Goal: Transaction & Acquisition: Purchase product/service

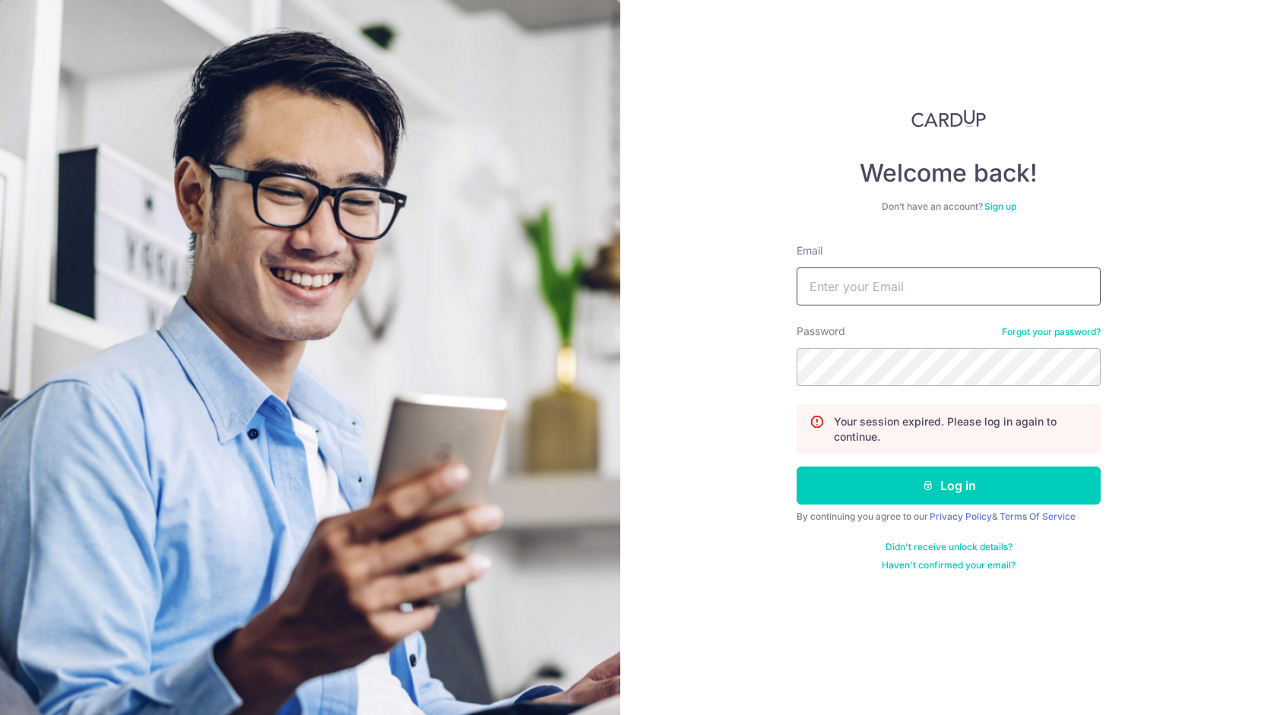
click at [853, 270] on input "Email" at bounding box center [948, 286] width 304 height 38
type input "[EMAIL_ADDRESS][DOMAIN_NAME]"
click at [796, 467] on button "Log in" at bounding box center [948, 486] width 304 height 38
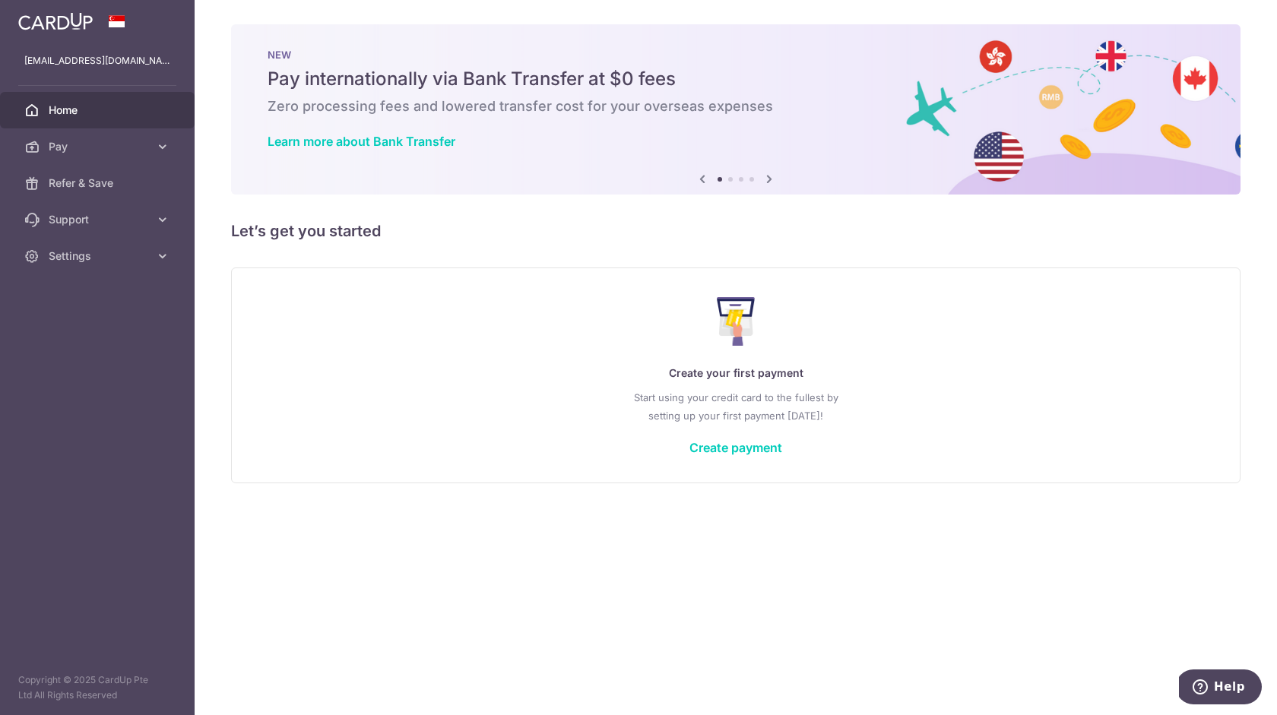
click at [427, 245] on div "× Pause Schedule Pause all future payments in this series Pause just this one p…" at bounding box center [736, 357] width 1082 height 715
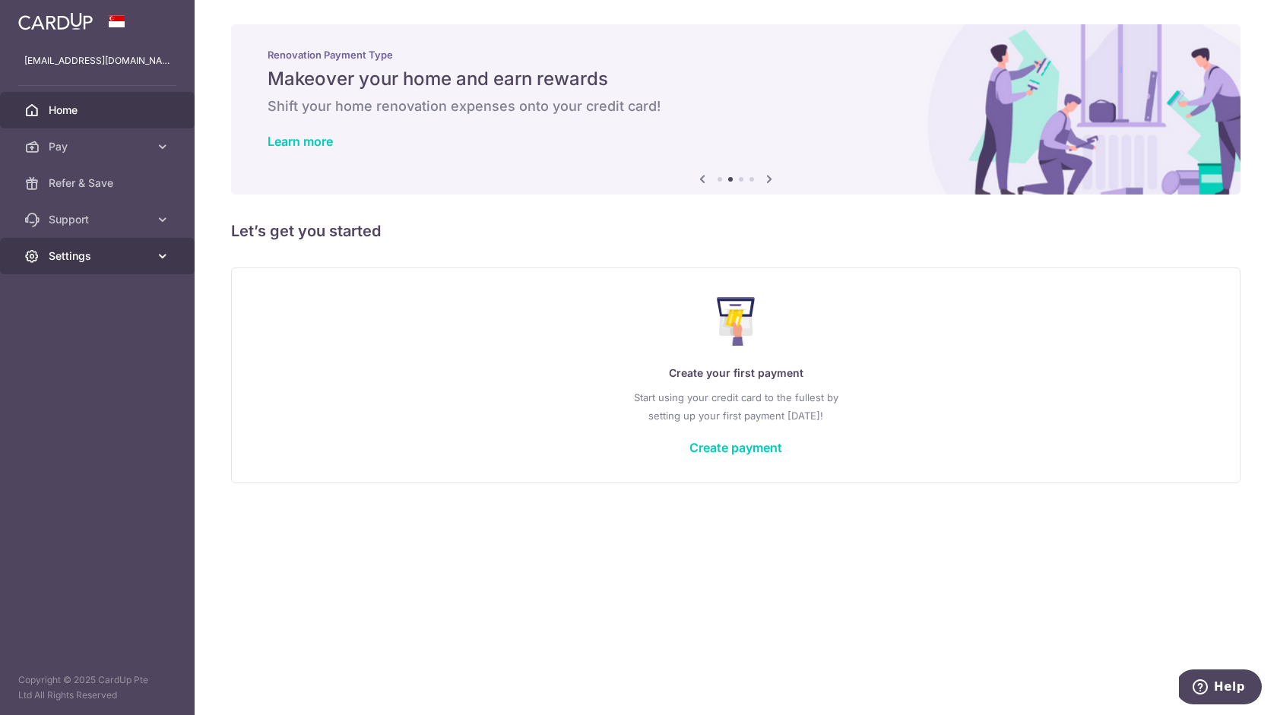
click at [121, 272] on link "Settings" at bounding box center [97, 256] width 195 height 36
click at [79, 290] on span "Account" at bounding box center [99, 292] width 100 height 15
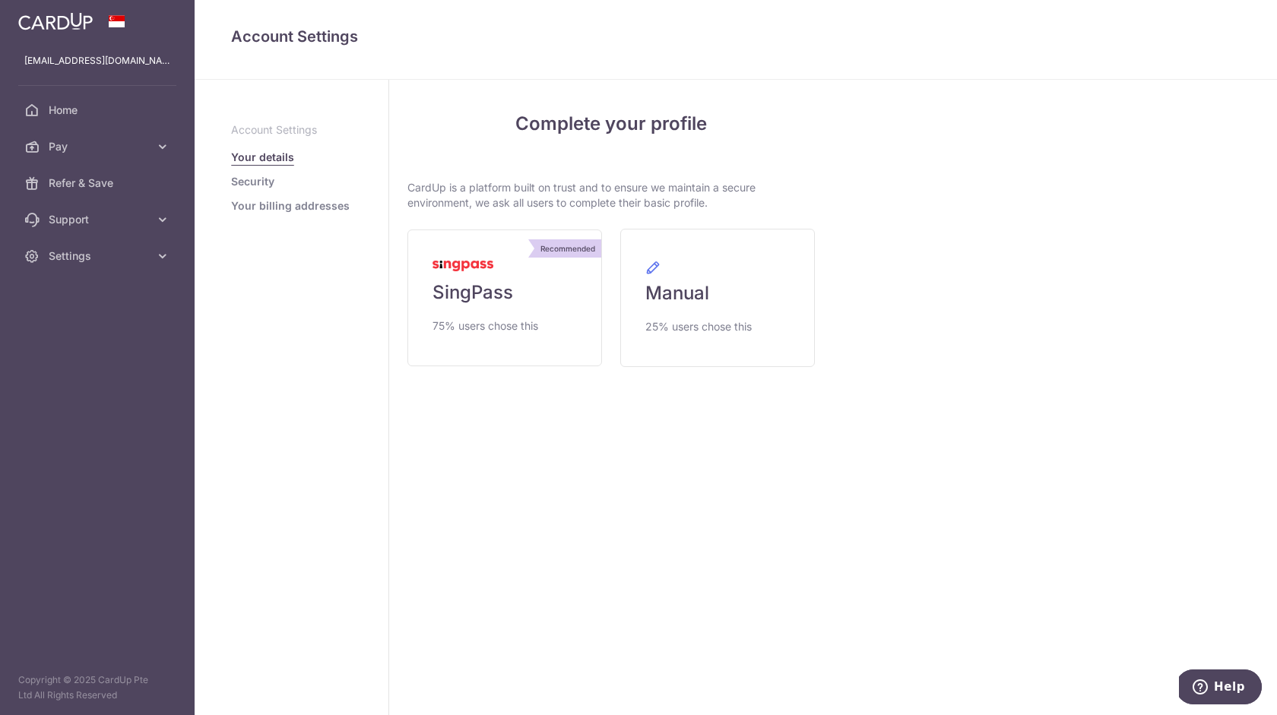
click at [482, 194] on p "CardUp is a platform built on trust and to ensure we maintain a secure environm…" at bounding box center [610, 195] width 407 height 30
click at [490, 316] on link "Recommended SingPass 75% users chose this" at bounding box center [504, 297] width 195 height 137
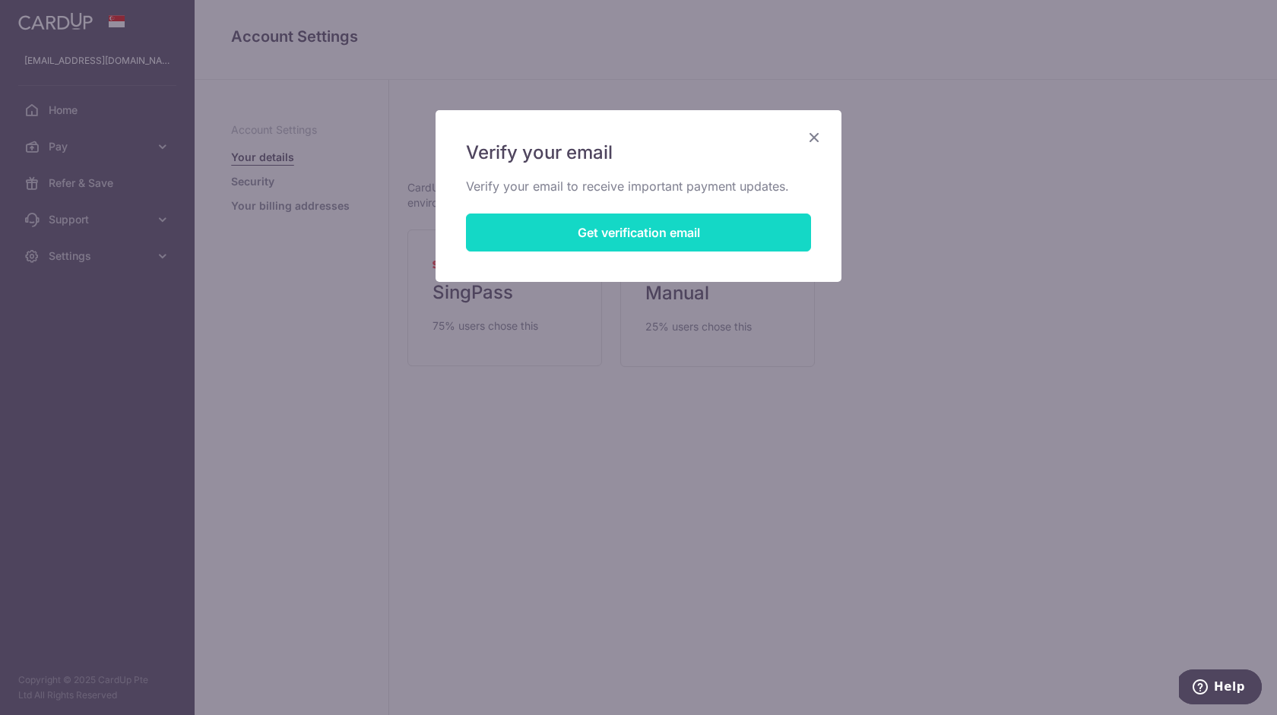
click at [577, 239] on button "Get verification email" at bounding box center [638, 233] width 345 height 38
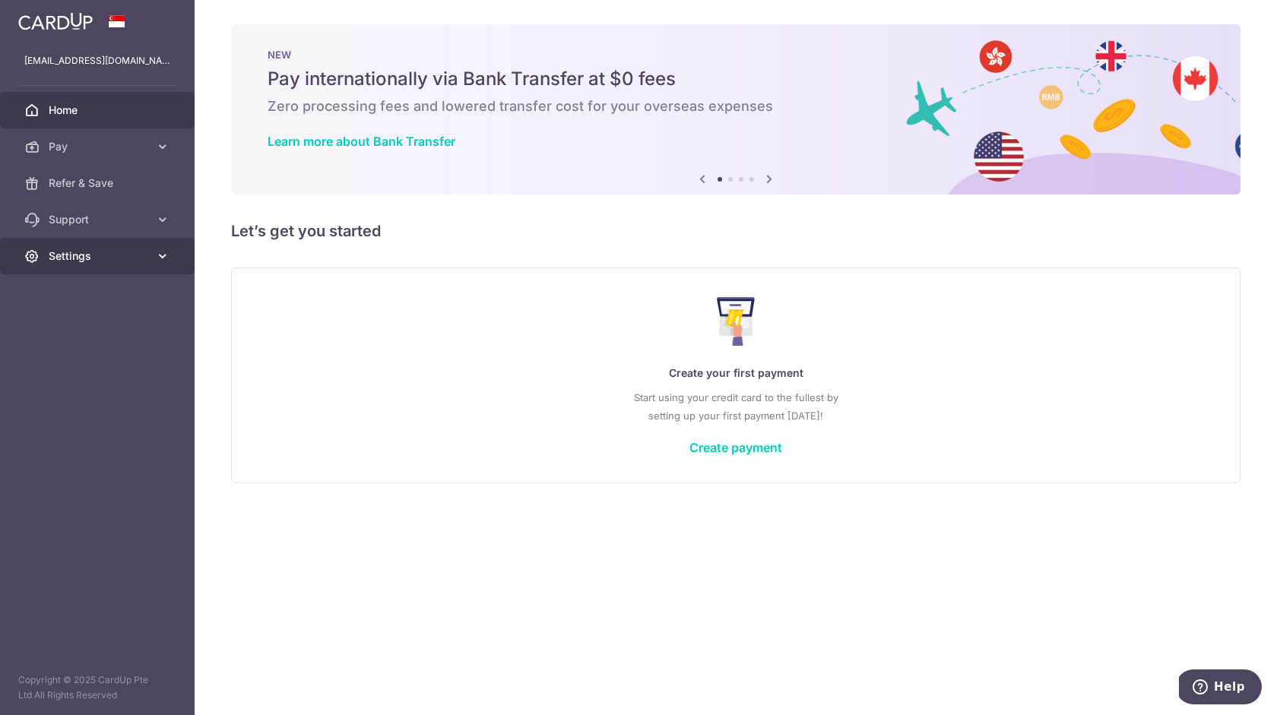
click at [106, 240] on link "Settings" at bounding box center [97, 256] width 195 height 36
click at [59, 295] on span "Account" at bounding box center [99, 292] width 100 height 15
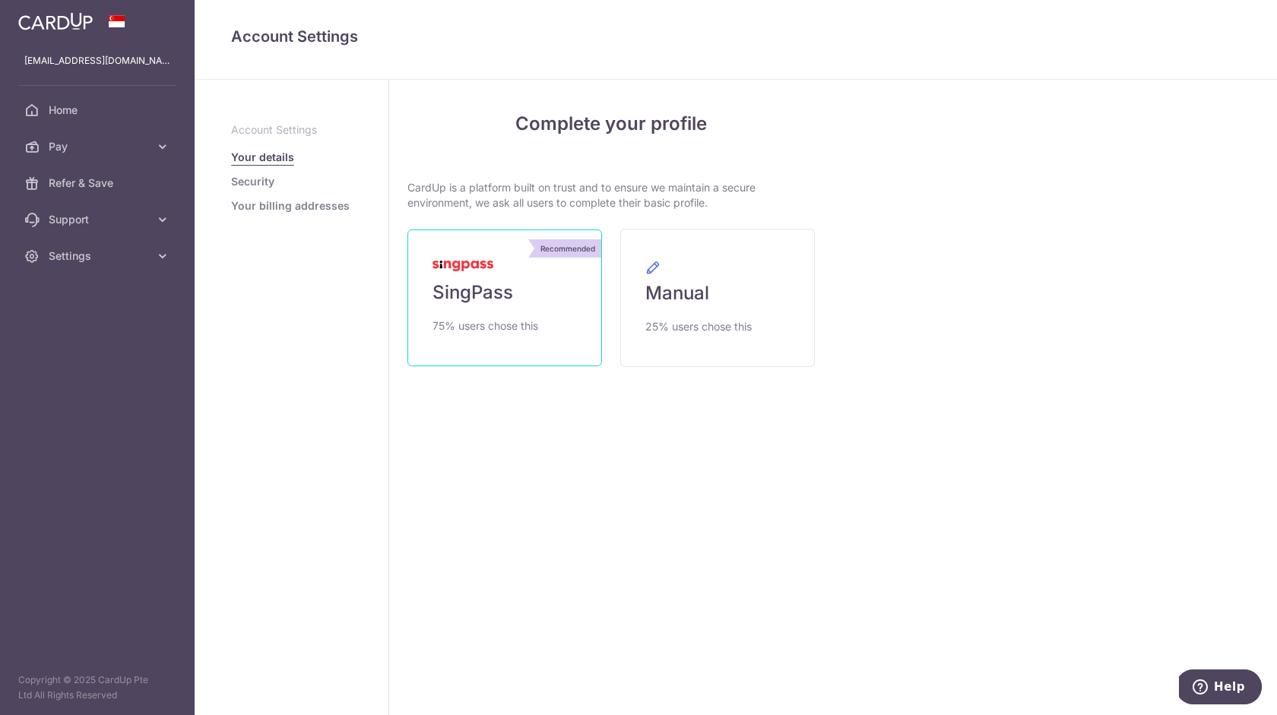
click at [514, 305] on link "Recommended SingPass 75% users chose this" at bounding box center [504, 297] width 195 height 137
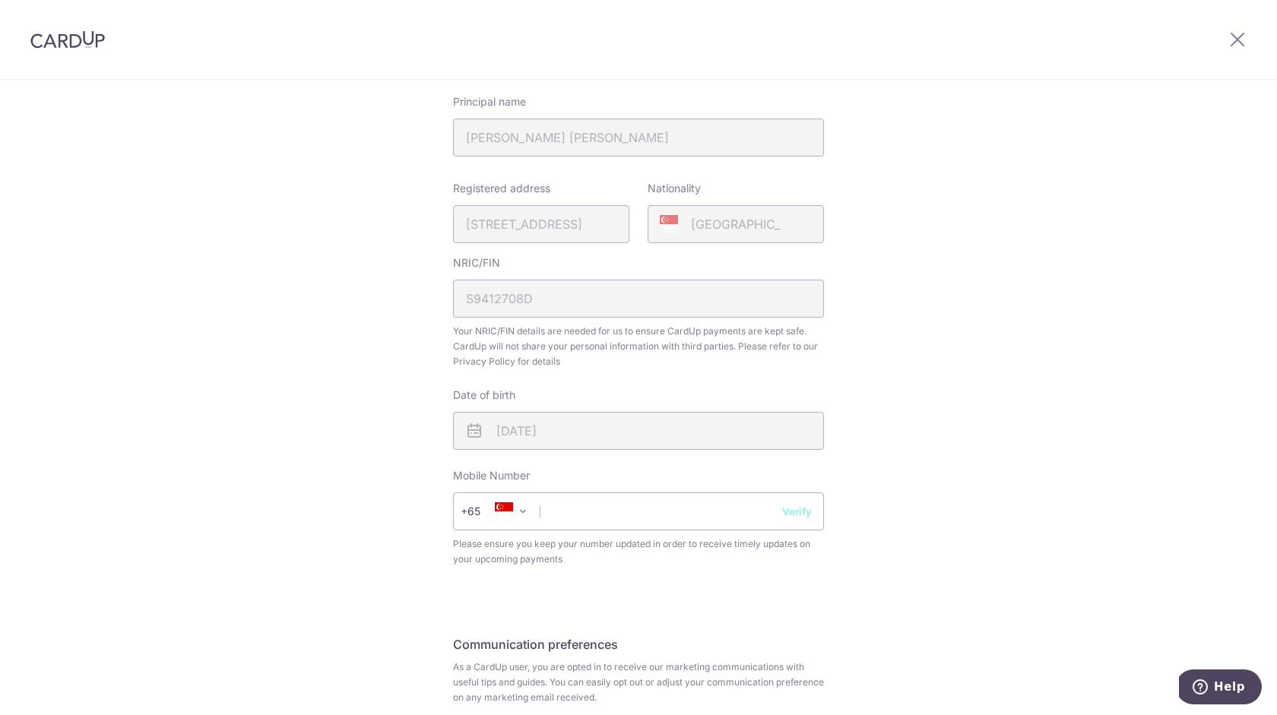
scroll to position [283, 0]
click at [606, 508] on input "text" at bounding box center [638, 509] width 371 height 38
type input "96212881"
click at [802, 511] on button "Verify" at bounding box center [797, 508] width 30 height 15
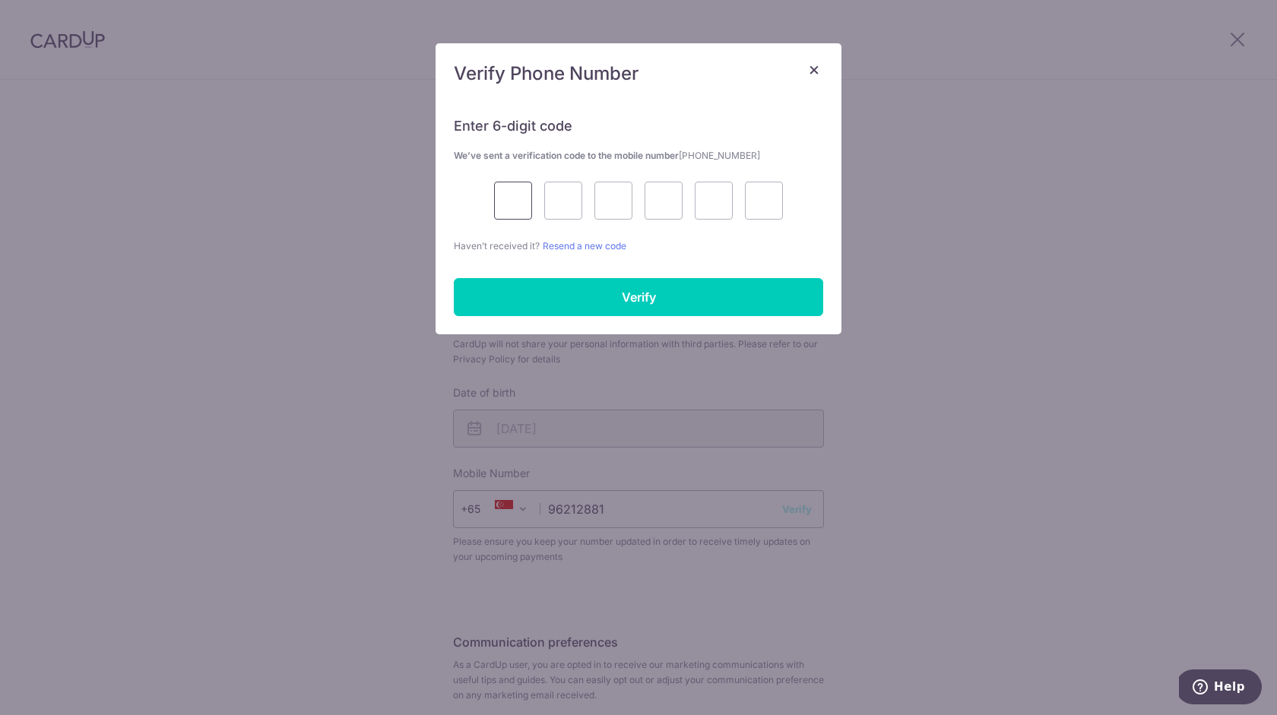
click at [518, 194] on input "text" at bounding box center [513, 201] width 38 height 38
type input "3"
type input "4"
type input "9"
type input "2"
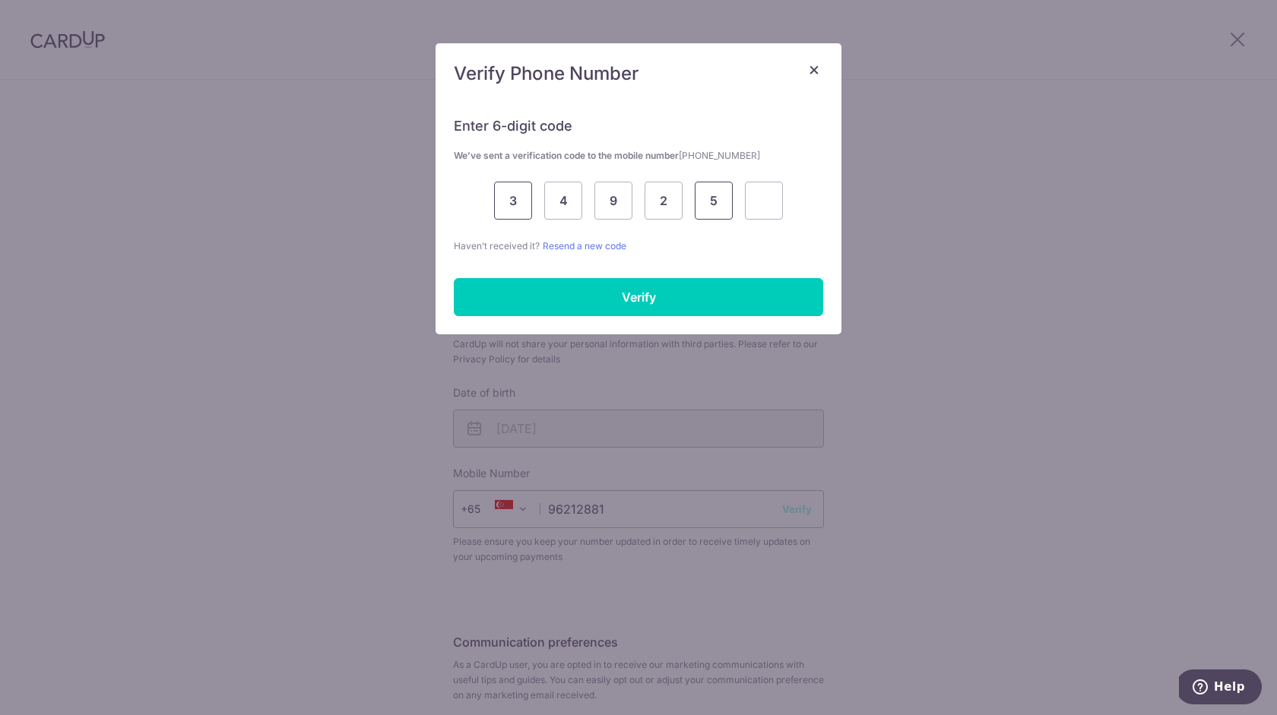
type input "5"
type input "4"
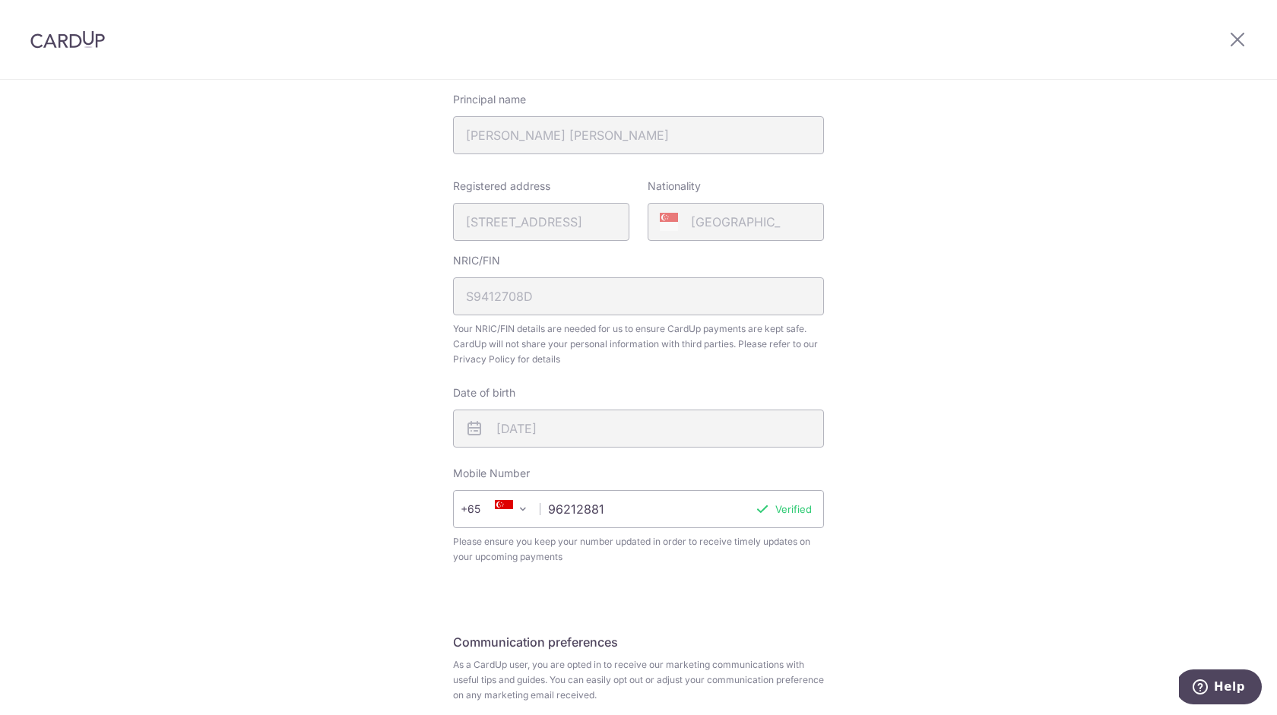
click at [620, 302] on div "NRIC/FIN S9412708D Your NRIC/FIN details are needed for us to ensure CardUp pay…" at bounding box center [638, 310] width 371 height 114
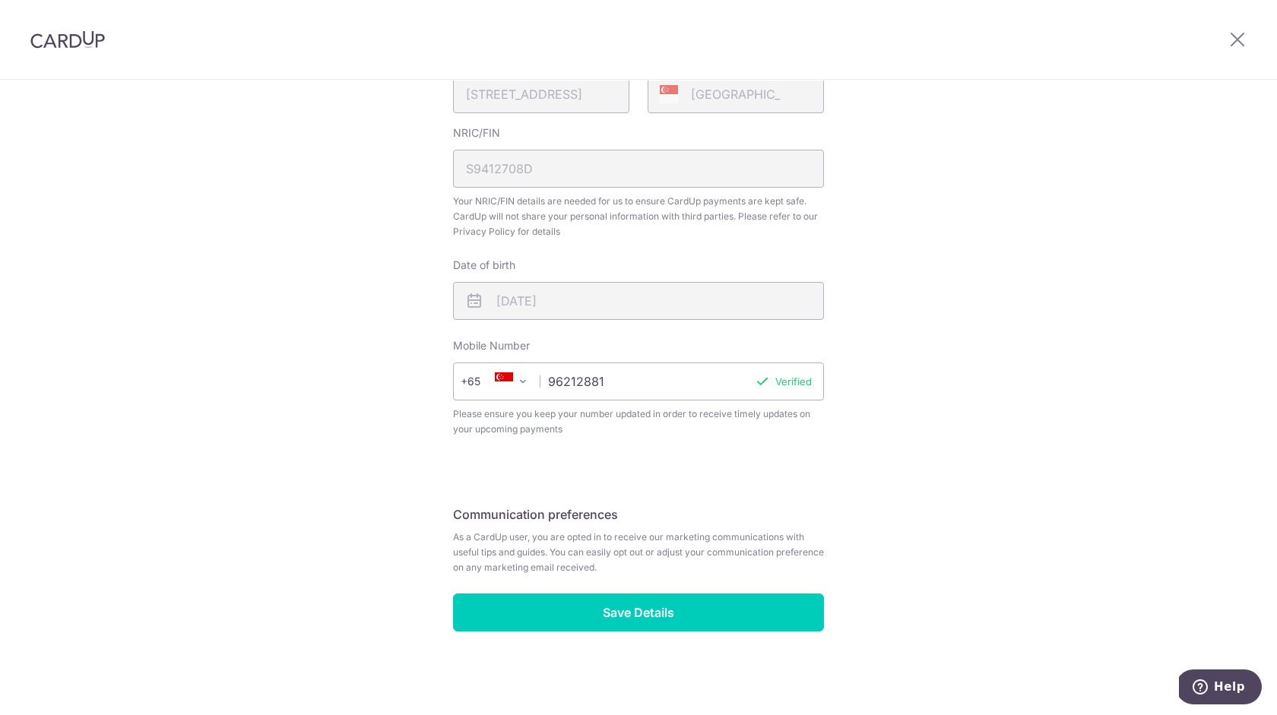
click at [600, 548] on span "As a CardUp user, you are opted in to receive our marketing communications with…" at bounding box center [638, 553] width 371 height 46
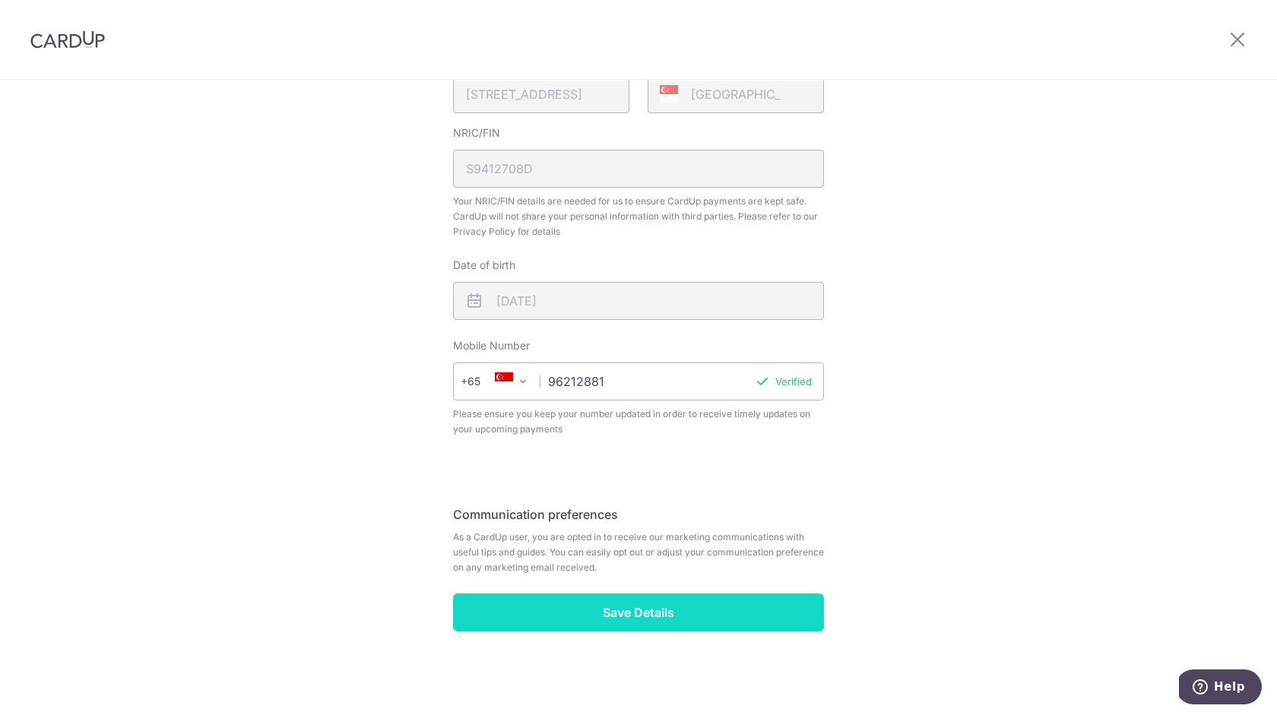
click at [663, 612] on input "Save Details" at bounding box center [638, 612] width 371 height 38
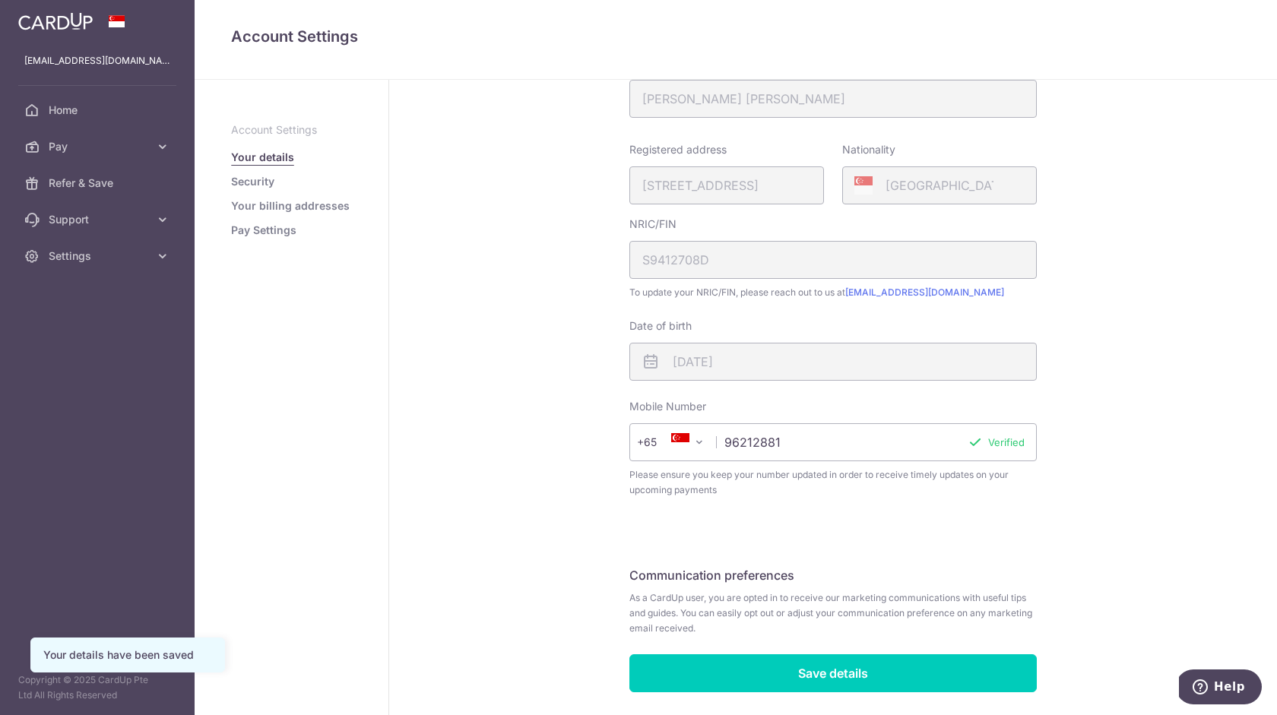
scroll to position [260, 0]
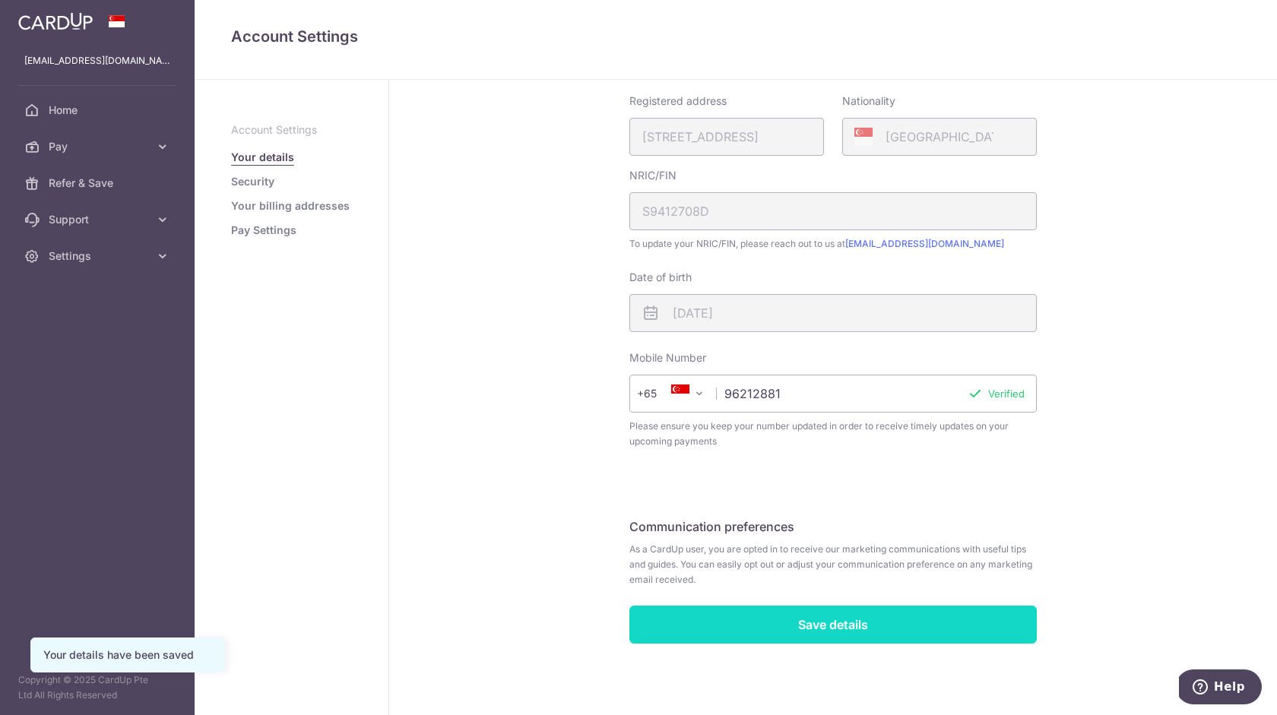
click at [730, 641] on input "Save details" at bounding box center [832, 625] width 407 height 38
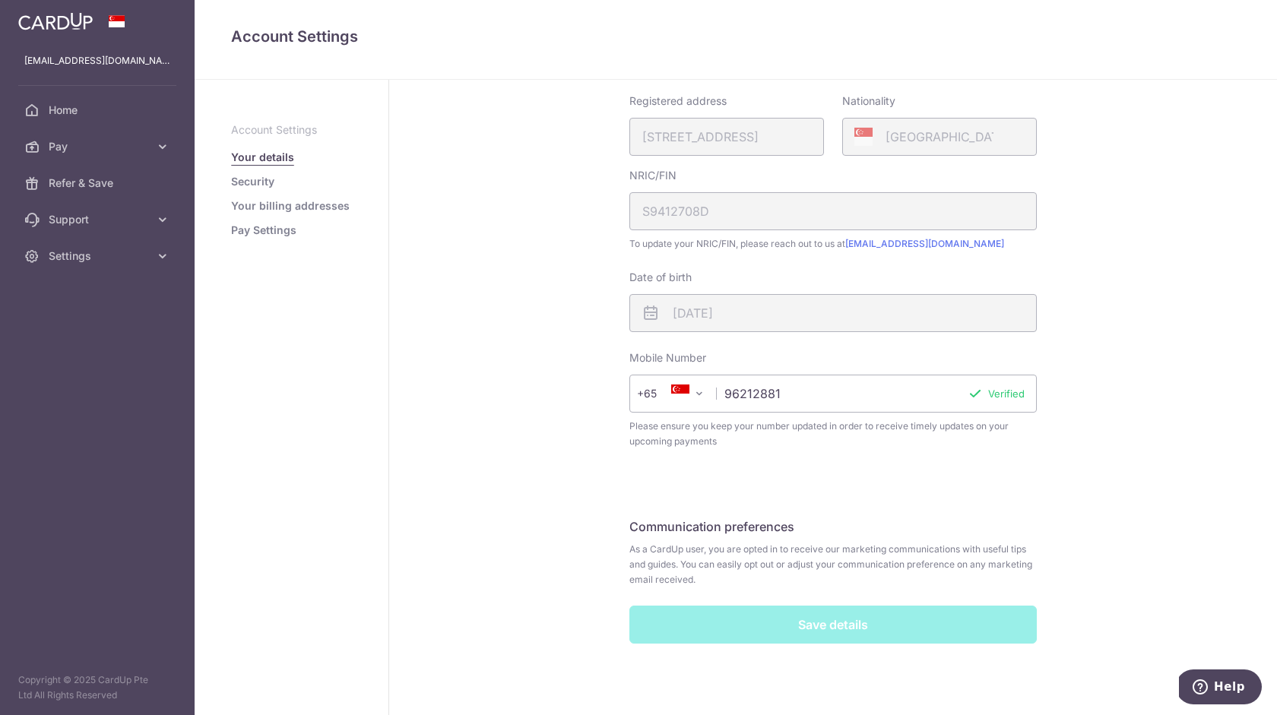
click at [490, 292] on div "My Details First name Chua Chen Lu Last name Samuel Please confirm your first a…" at bounding box center [832, 267] width 887 height 895
click at [257, 182] on link "Security" at bounding box center [252, 181] width 43 height 15
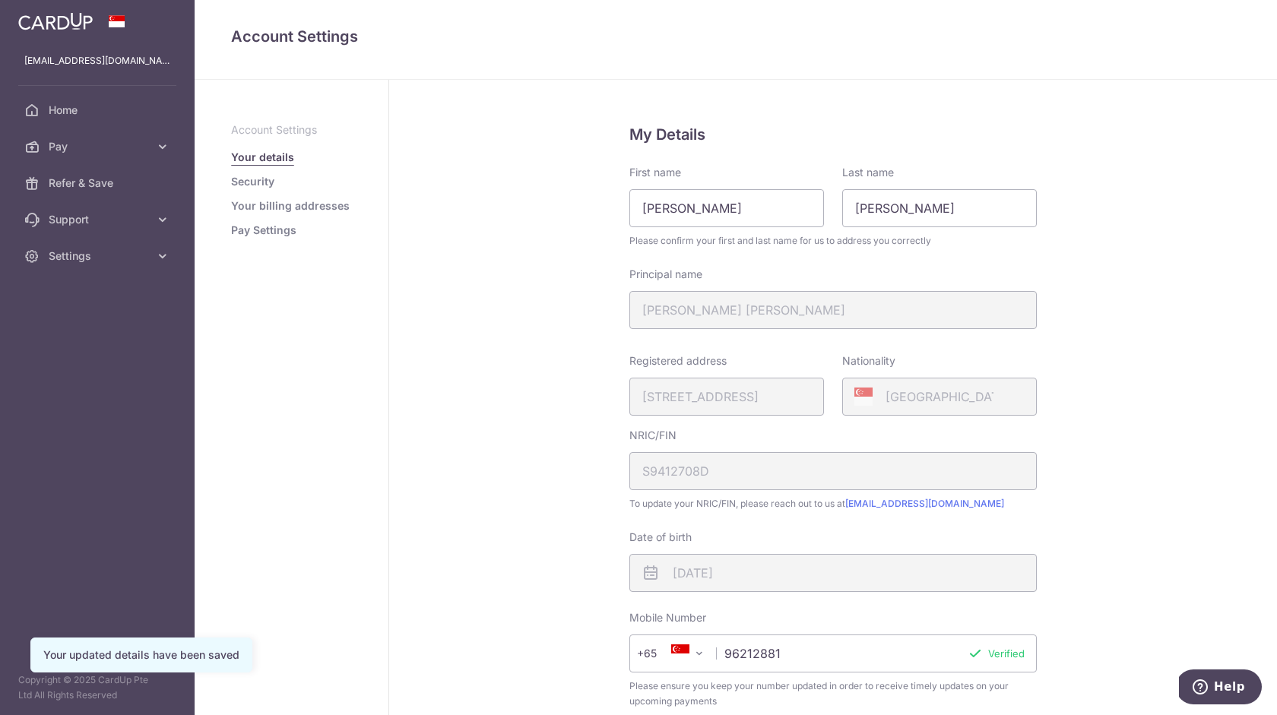
click at [251, 181] on link "Security" at bounding box center [252, 181] width 43 height 15
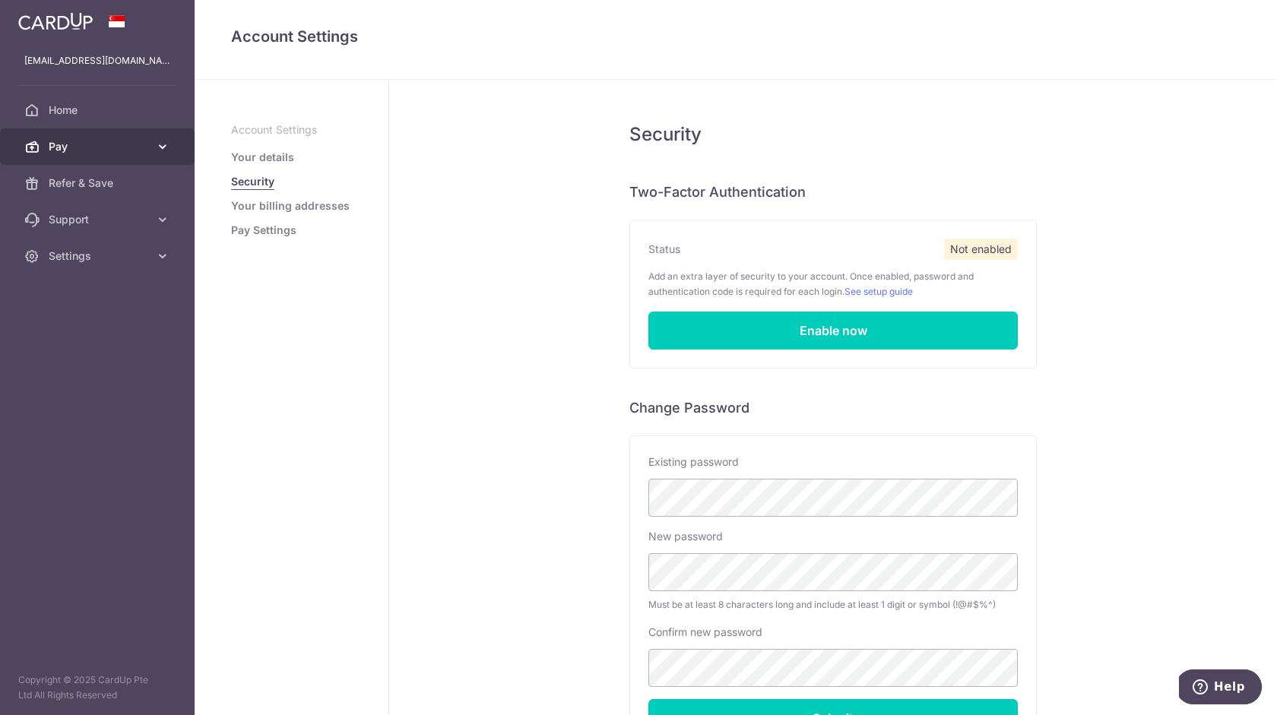
click at [163, 150] on icon at bounding box center [162, 146] width 15 height 15
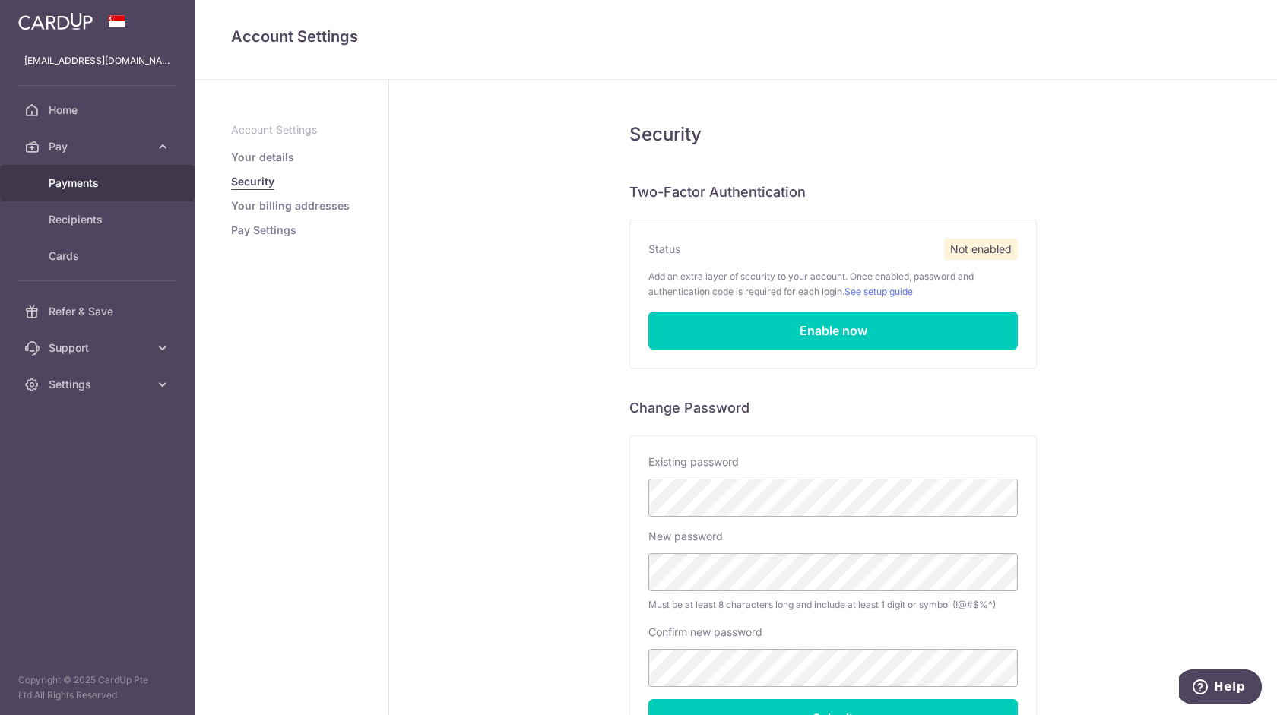
click at [76, 189] on span "Payments" at bounding box center [99, 183] width 100 height 15
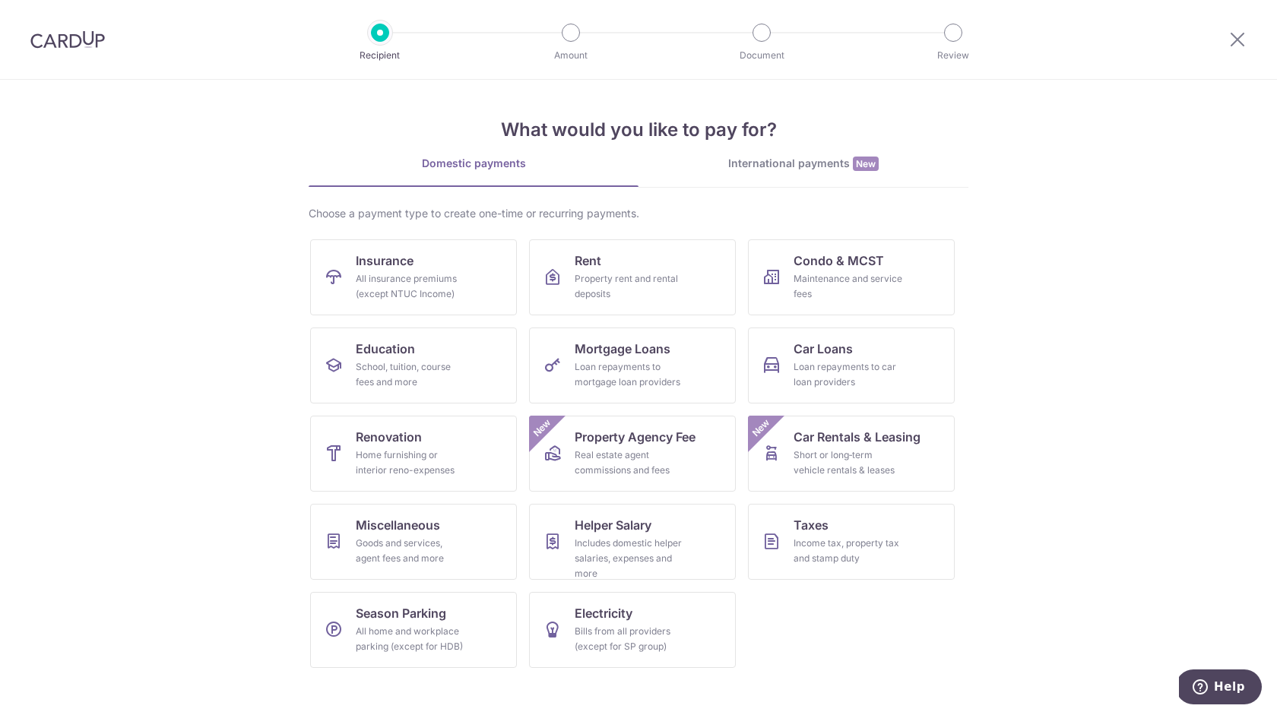
click at [1083, 533] on section "What would you like to pay for? Domestic payments International payments New Ch…" at bounding box center [638, 397] width 1277 height 635
click at [407, 280] on div "All insurance premiums (except NTUC Income)" at bounding box center [410, 286] width 109 height 30
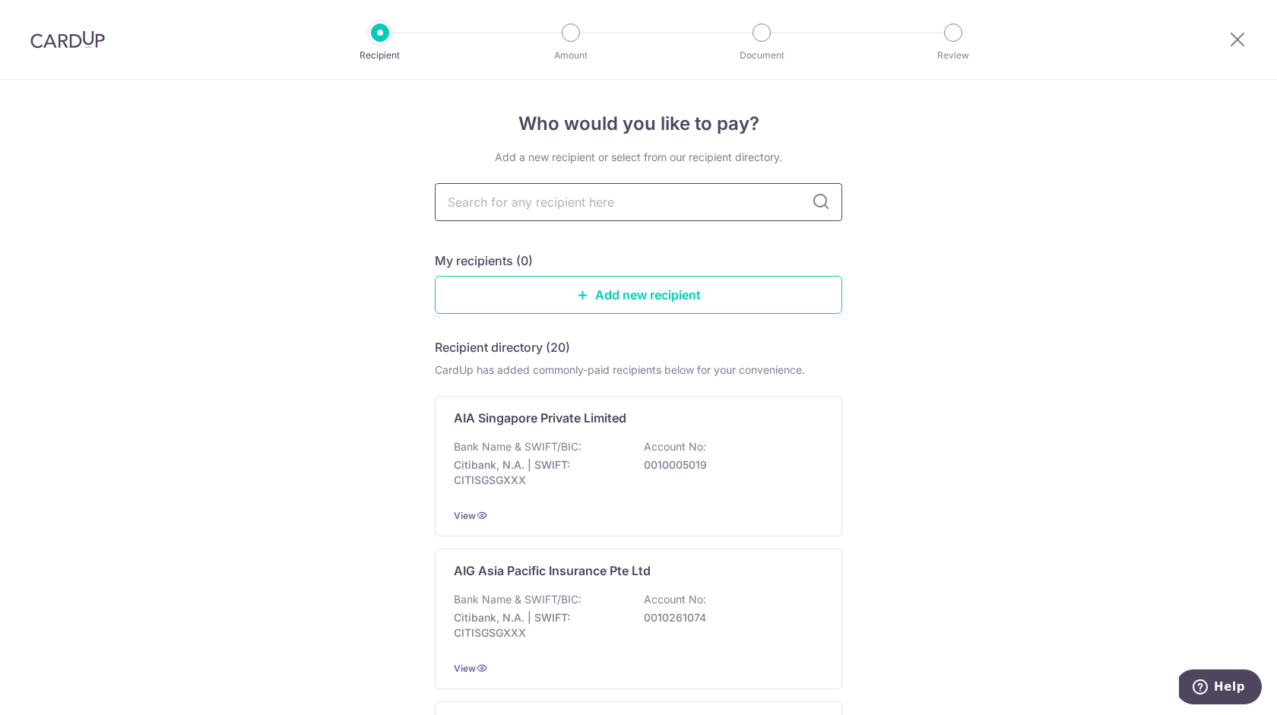
click at [555, 201] on input "text" at bounding box center [638, 202] width 407 height 38
click at [824, 202] on icon at bounding box center [820, 202] width 18 height 18
click at [781, 202] on input "text" at bounding box center [638, 202] width 407 height 38
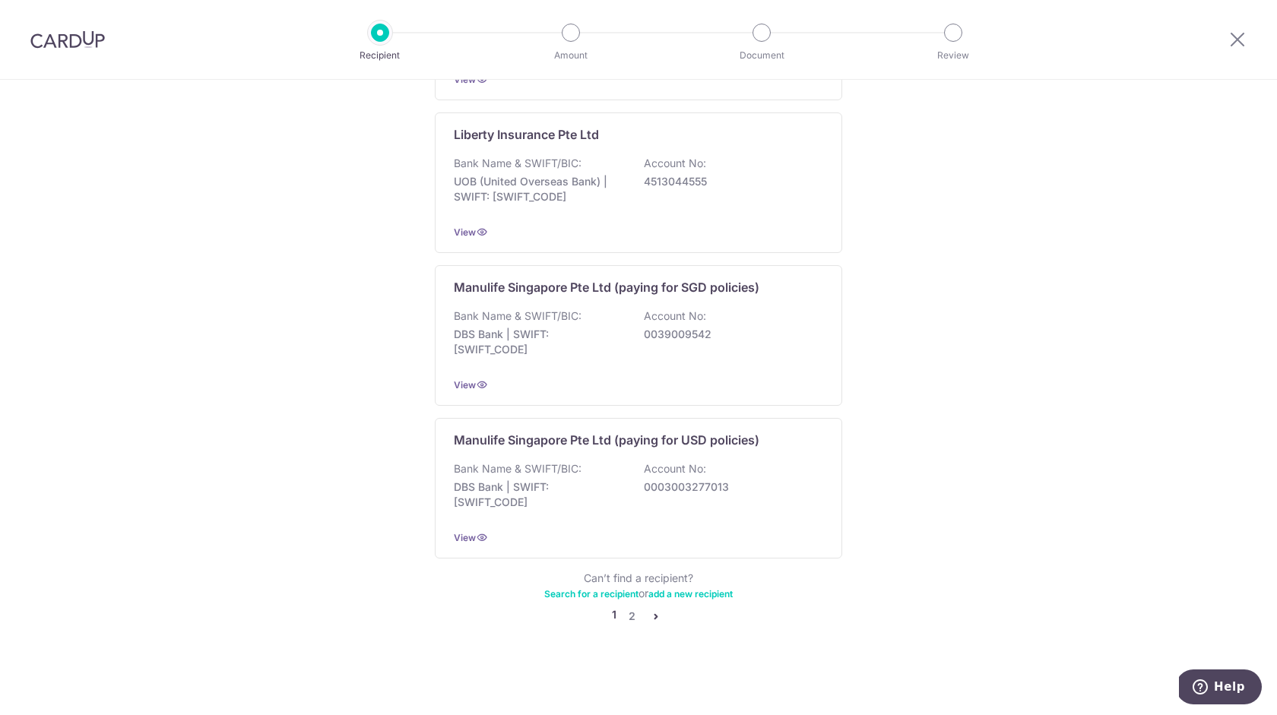
scroll to position [1438, 0]
click at [627, 616] on link "2" at bounding box center [631, 616] width 18 height 18
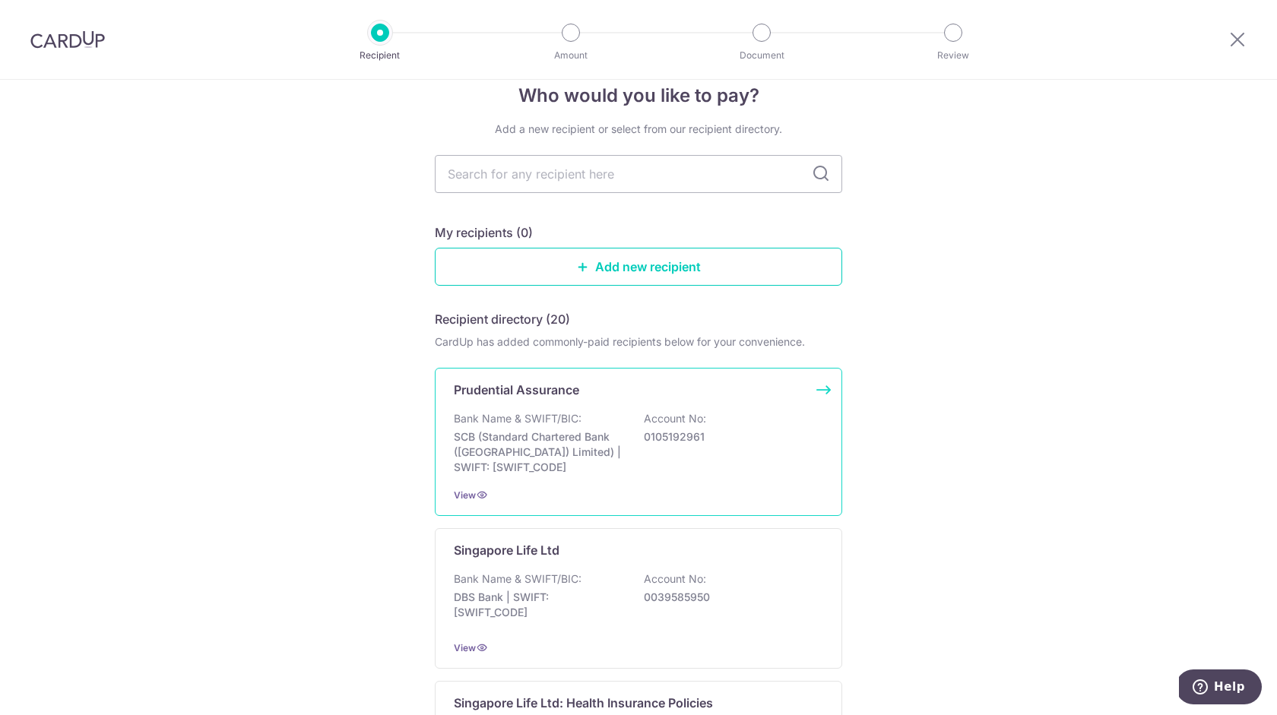
scroll to position [11, 0]
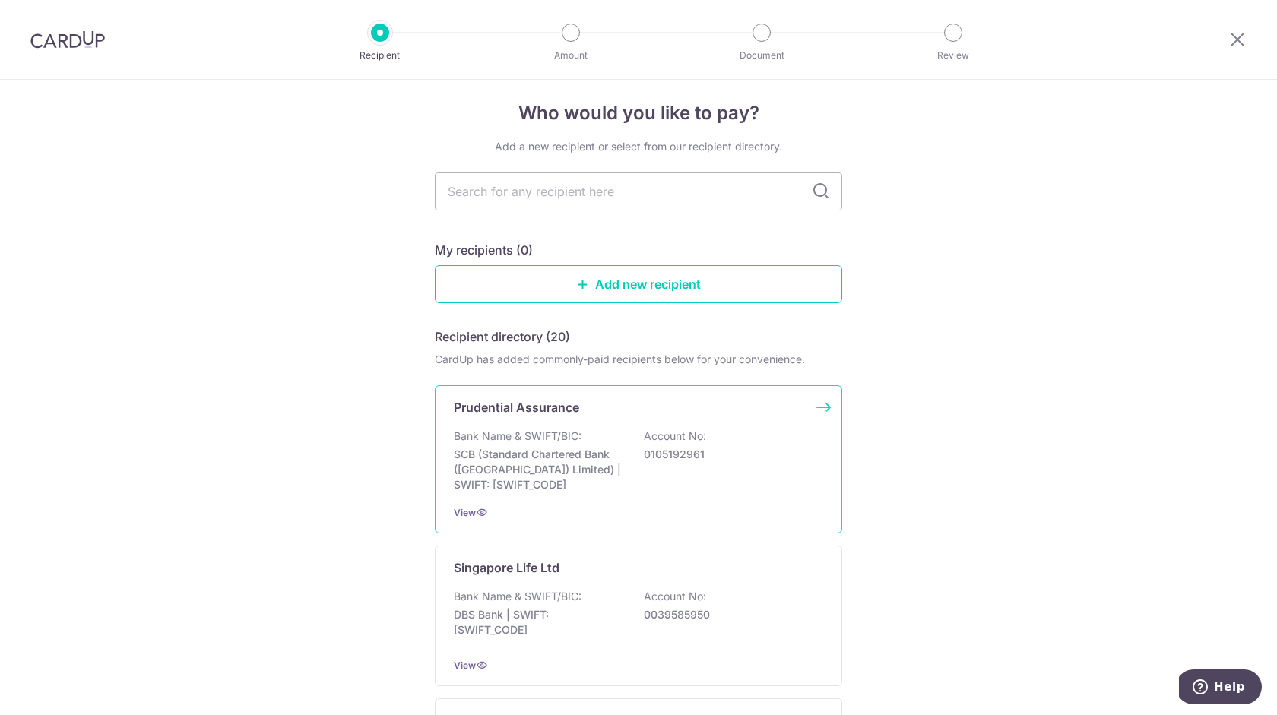
click at [679, 432] on p "Account No:" at bounding box center [675, 436] width 62 height 15
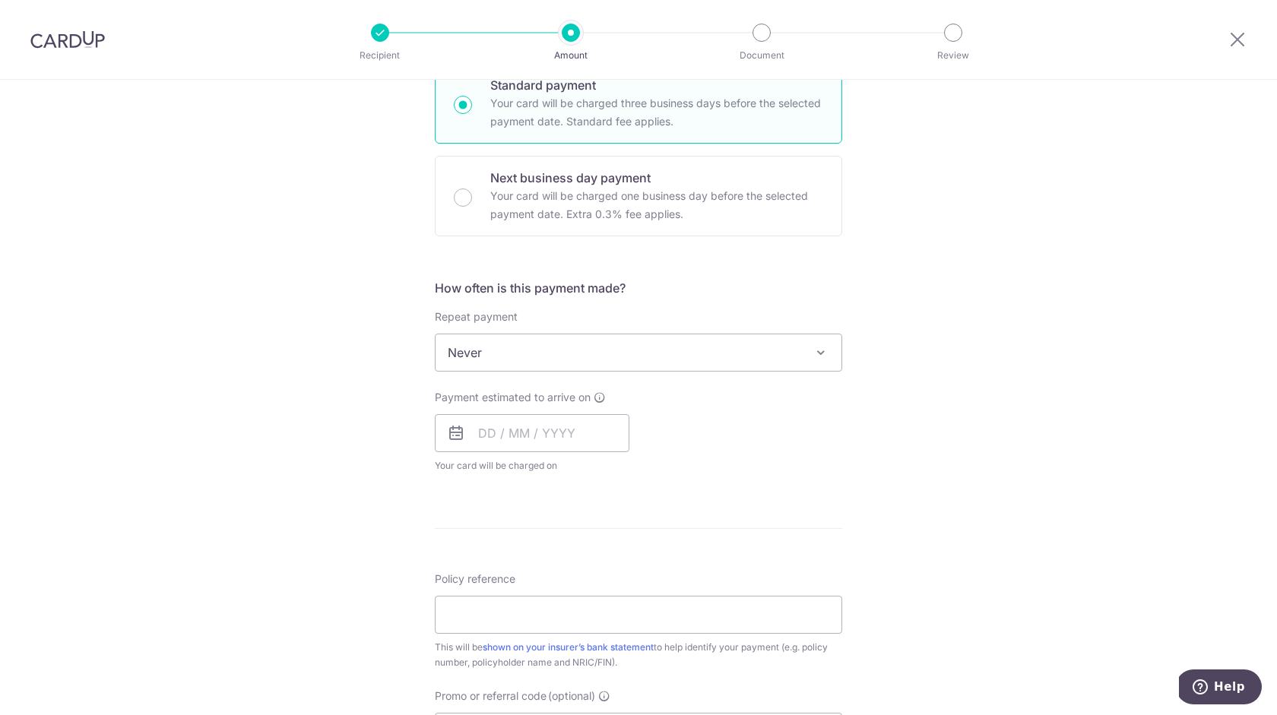
scroll to position [391, 0]
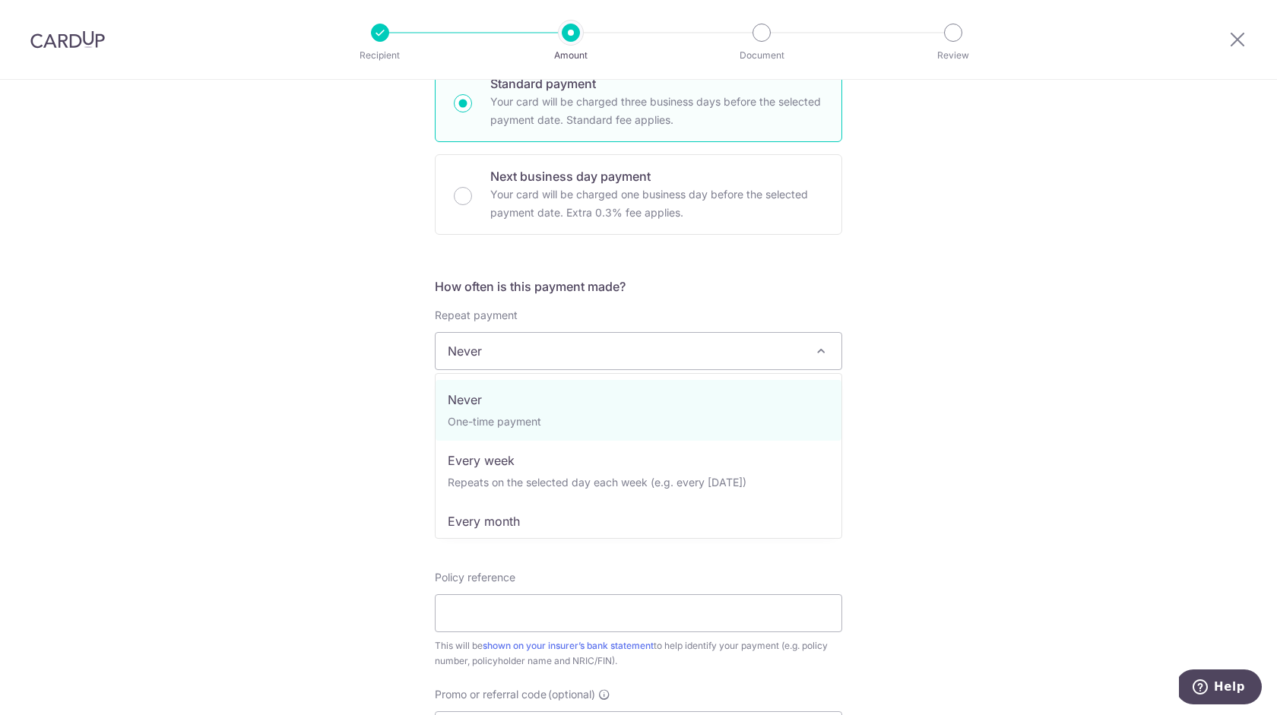
click at [767, 360] on span "Never" at bounding box center [638, 351] width 406 height 36
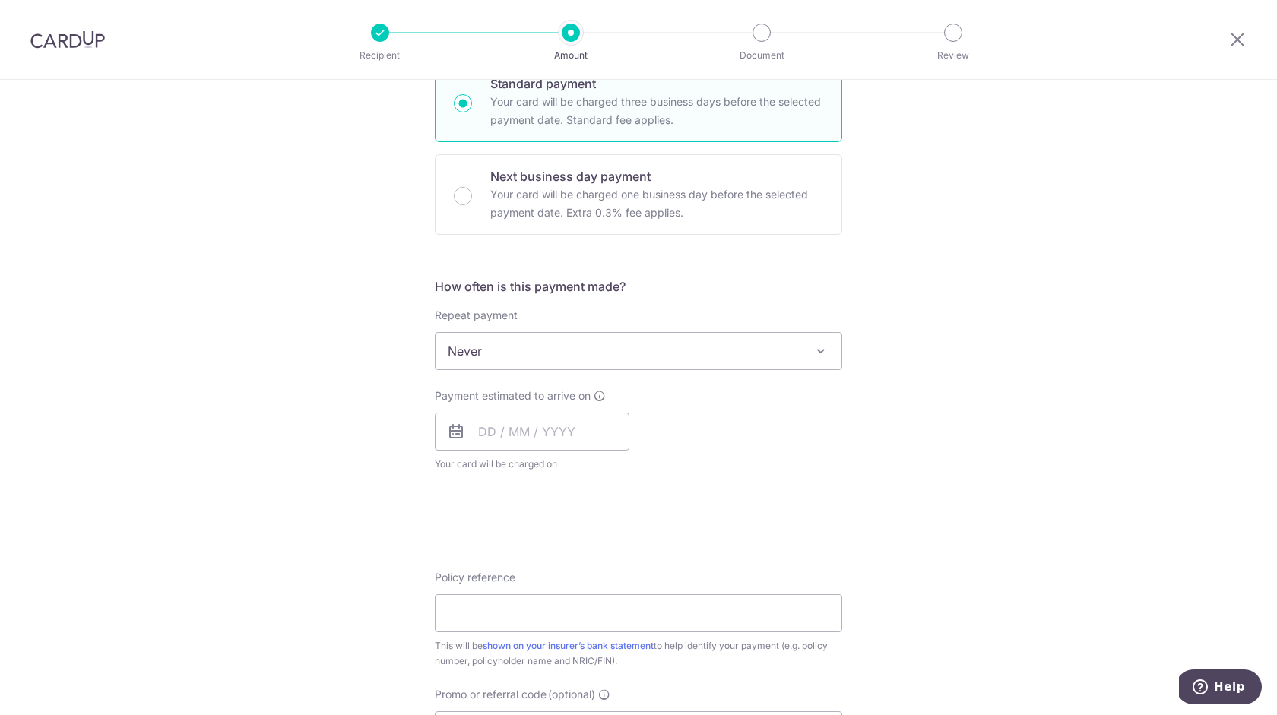
click at [944, 278] on div "Tell us more about your payment Enter payment amount SGD Select Card Select opt…" at bounding box center [638, 376] width 1277 height 1375
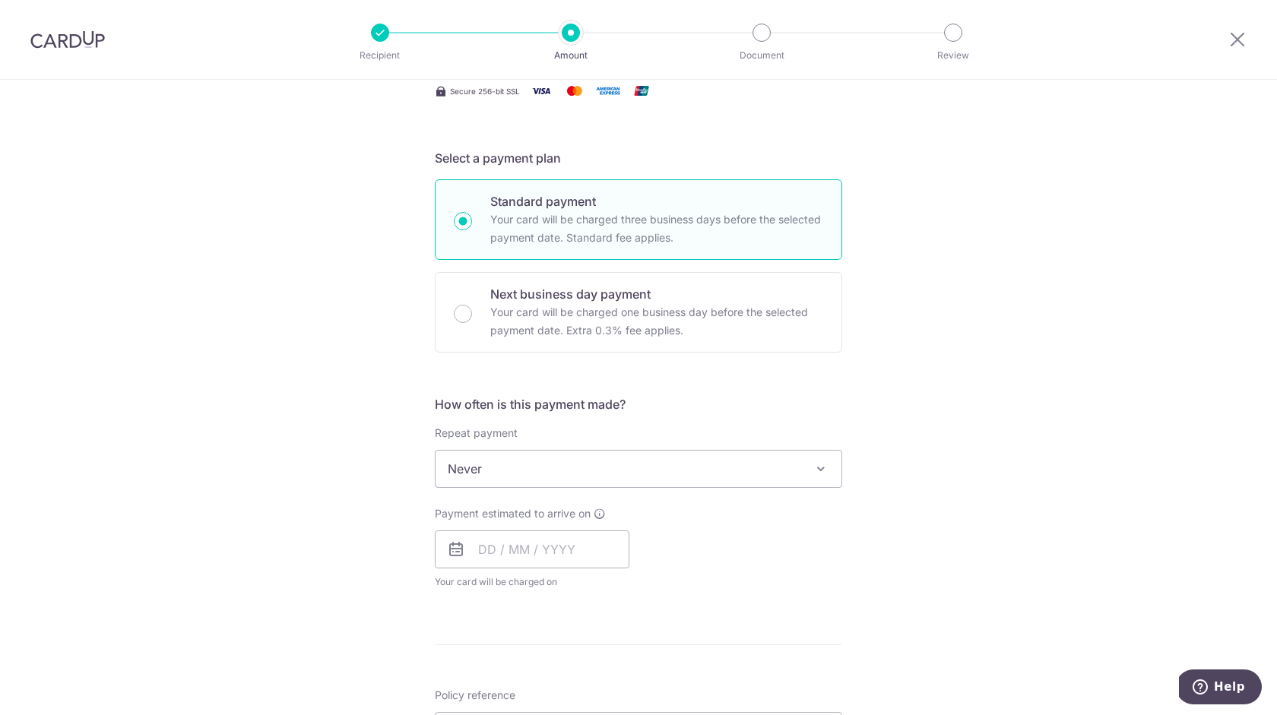
scroll to position [0, 0]
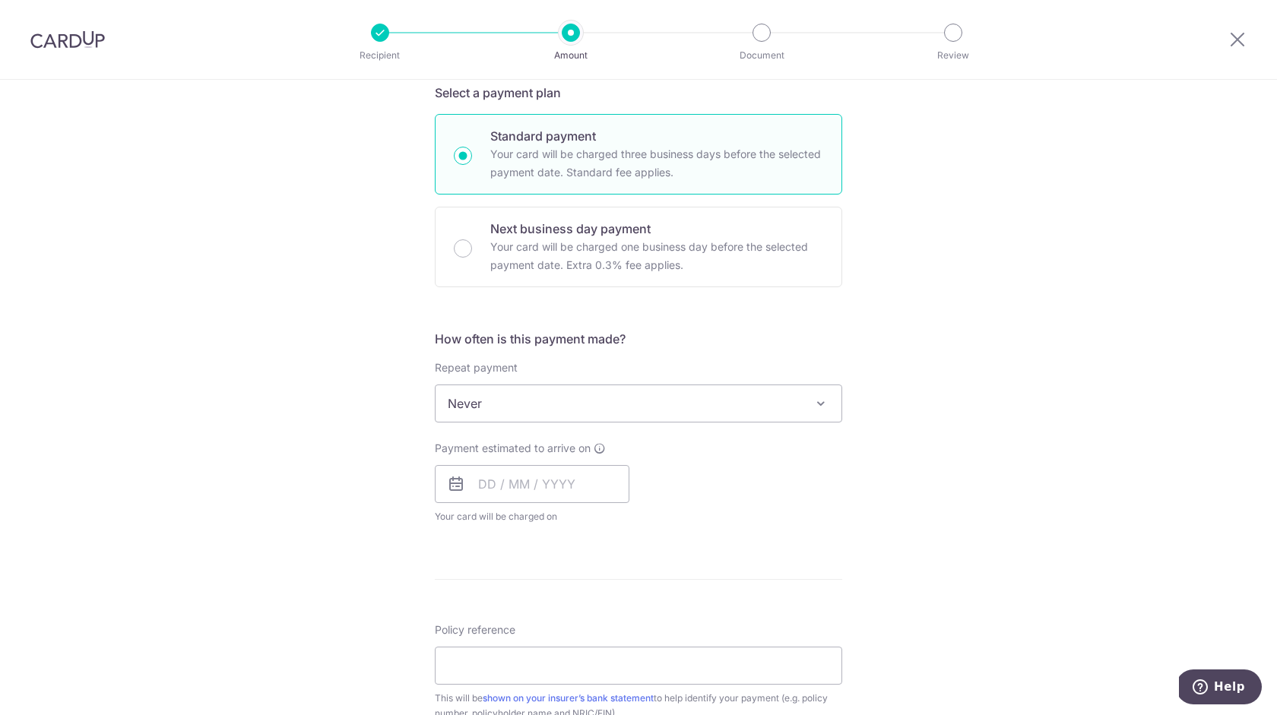
scroll to position [185, 0]
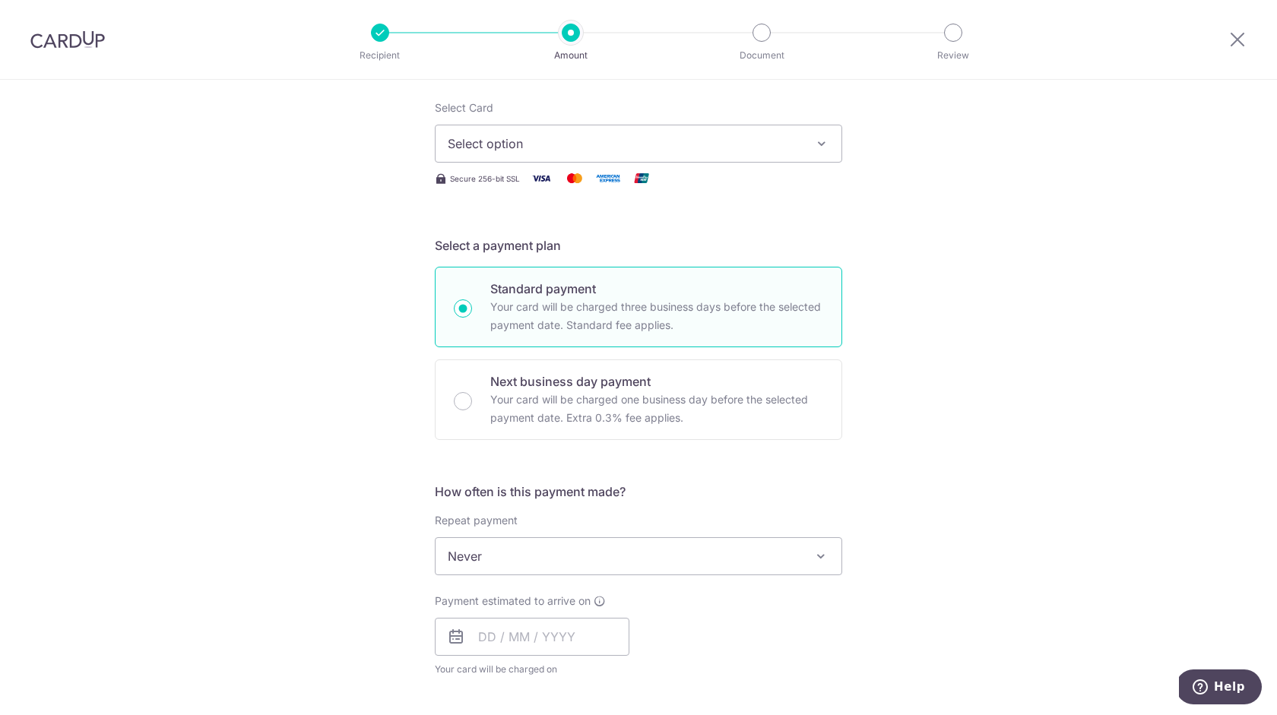
click at [784, 147] on span "Select option" at bounding box center [625, 143] width 354 height 18
click at [929, 220] on div "Tell us more about your payment Enter payment amount SGD Select Card Select opt…" at bounding box center [638, 581] width 1277 height 1375
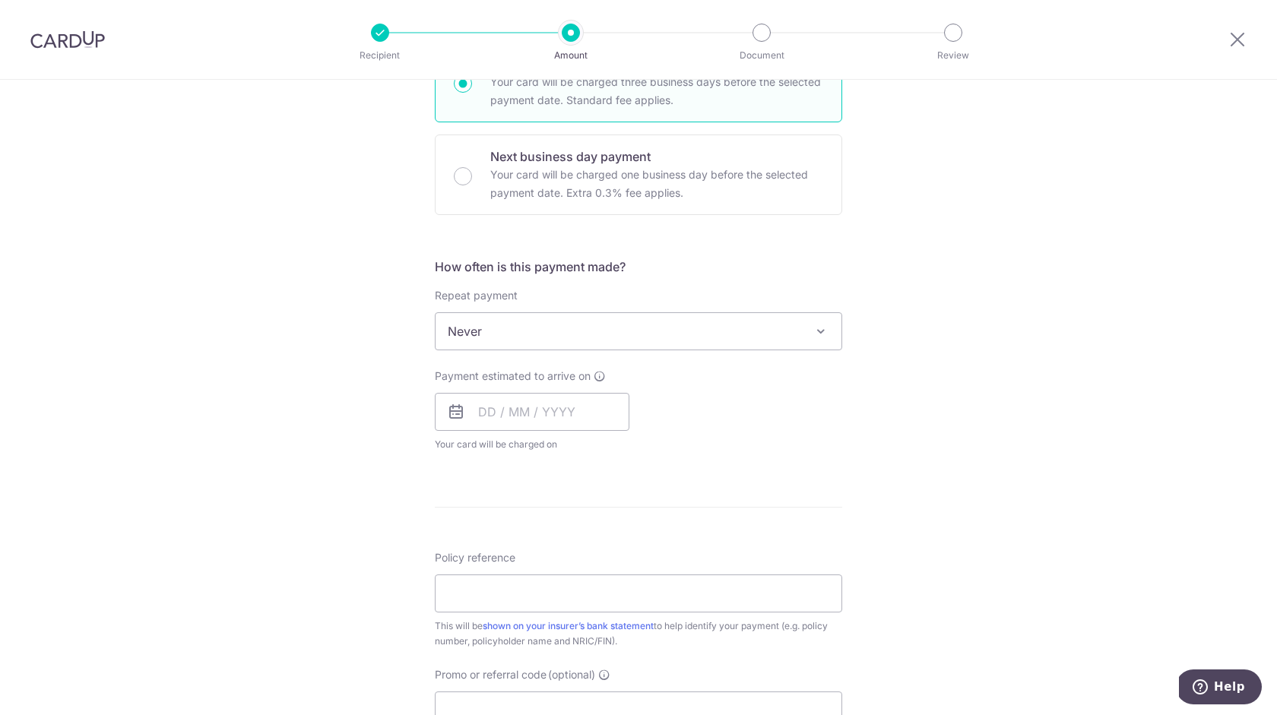
scroll to position [739, 0]
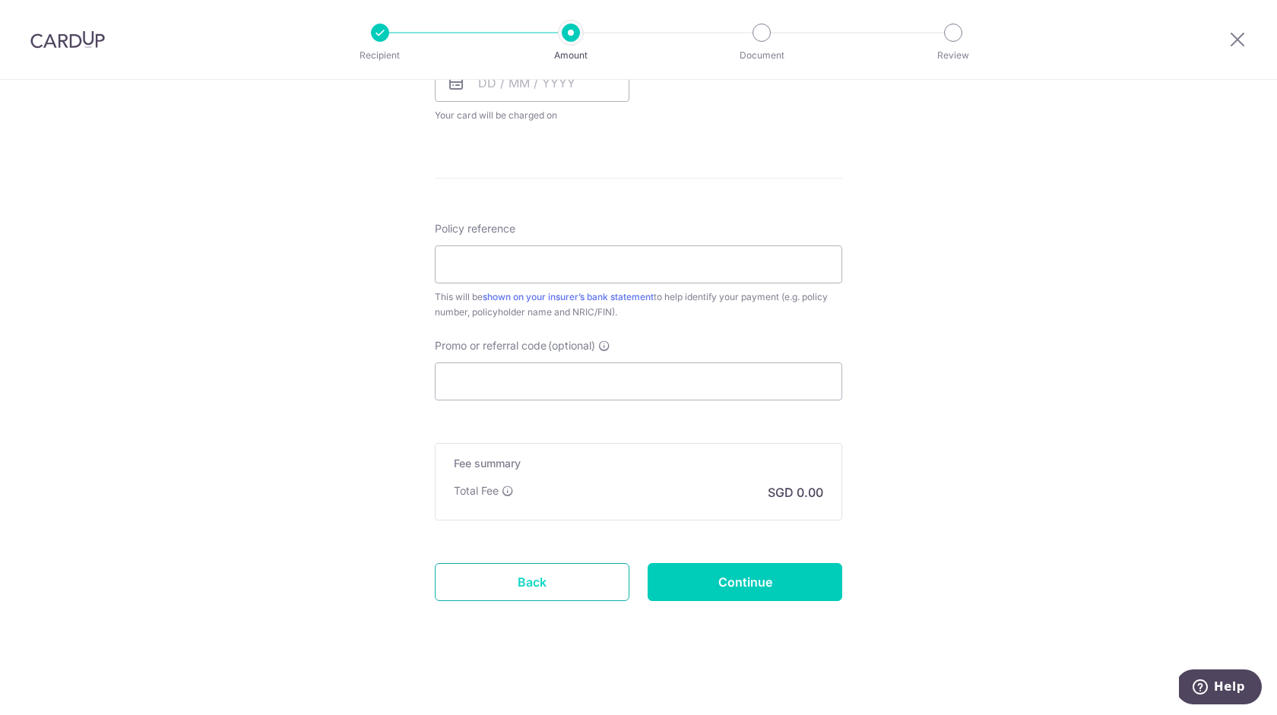
click at [565, 580] on link "Back" at bounding box center [532, 582] width 195 height 38
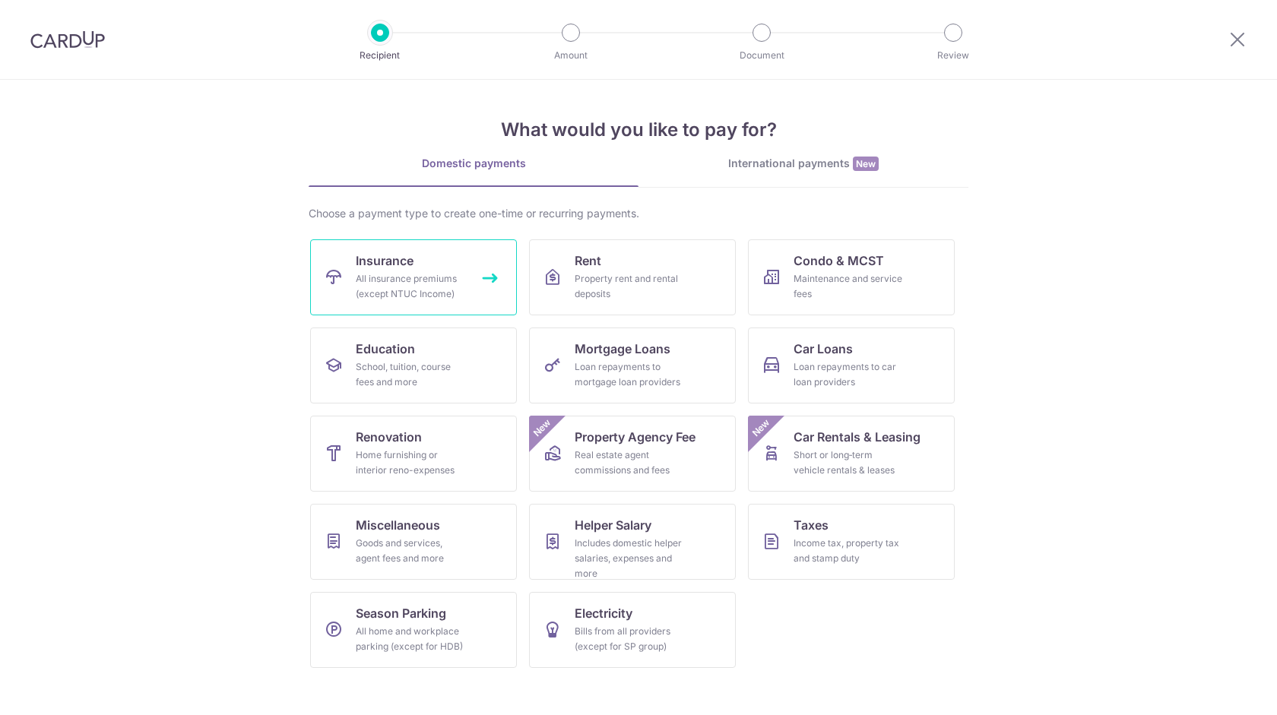
click at [398, 267] on span "Insurance" at bounding box center [385, 261] width 58 height 18
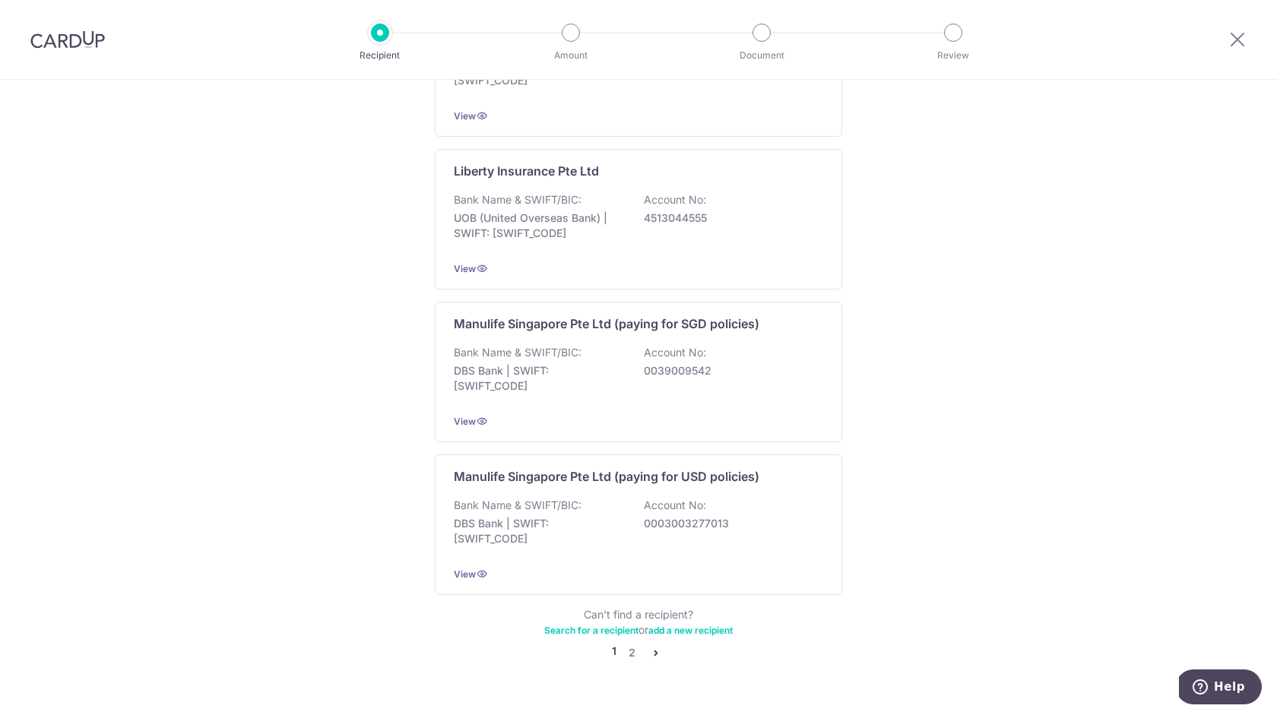
scroll to position [1442, 0]
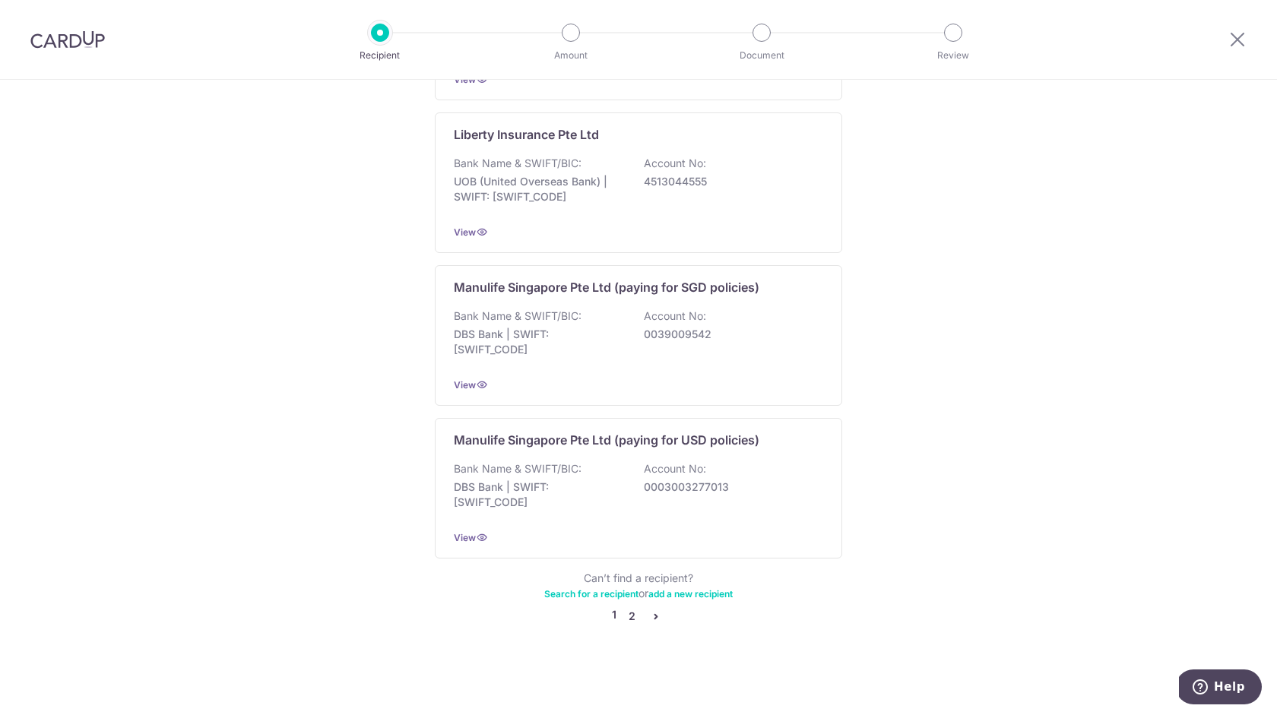
click at [626, 618] on link "2" at bounding box center [631, 616] width 18 height 18
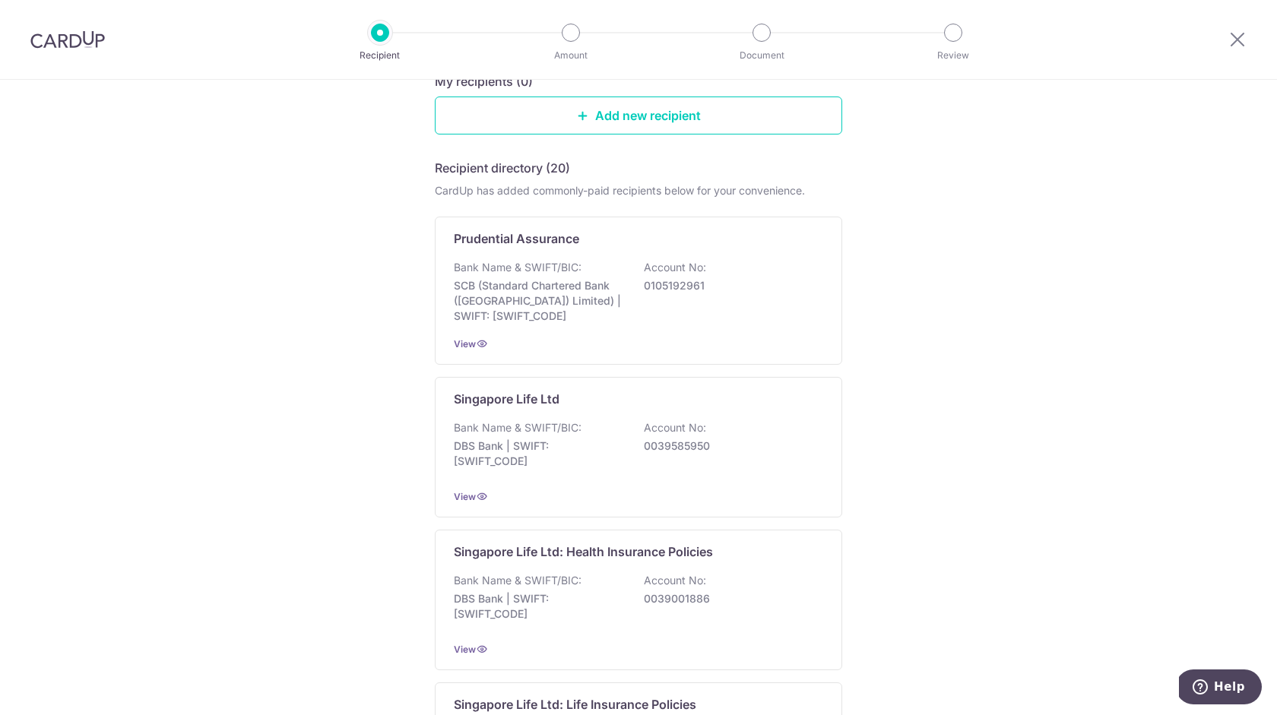
scroll to position [0, 0]
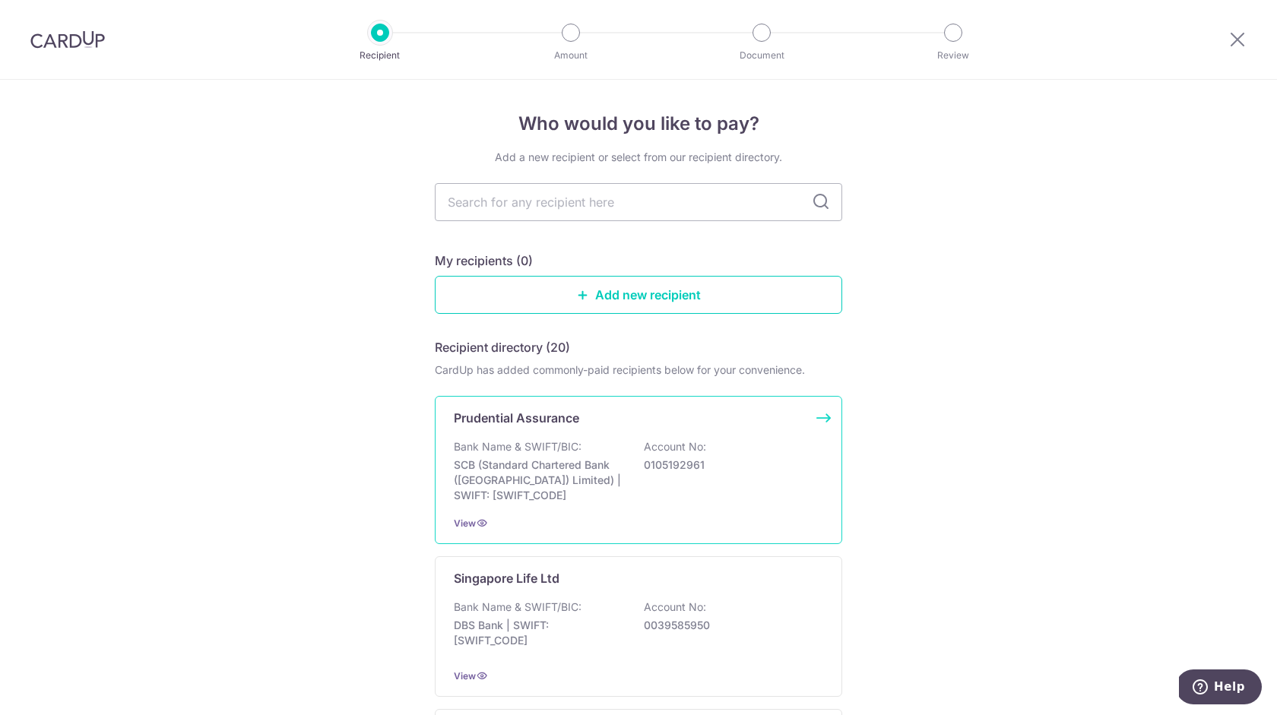
click at [558, 450] on p "Bank Name & SWIFT/BIC:" at bounding box center [518, 446] width 128 height 15
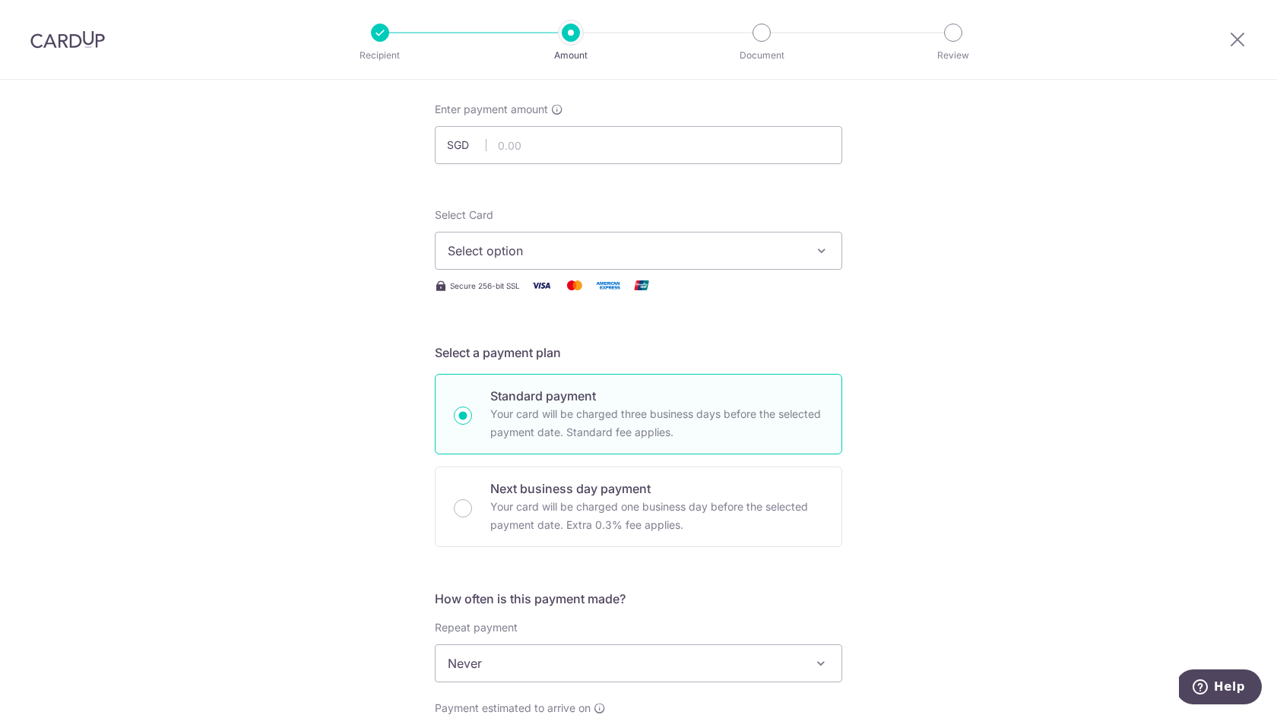
scroll to position [72, 0]
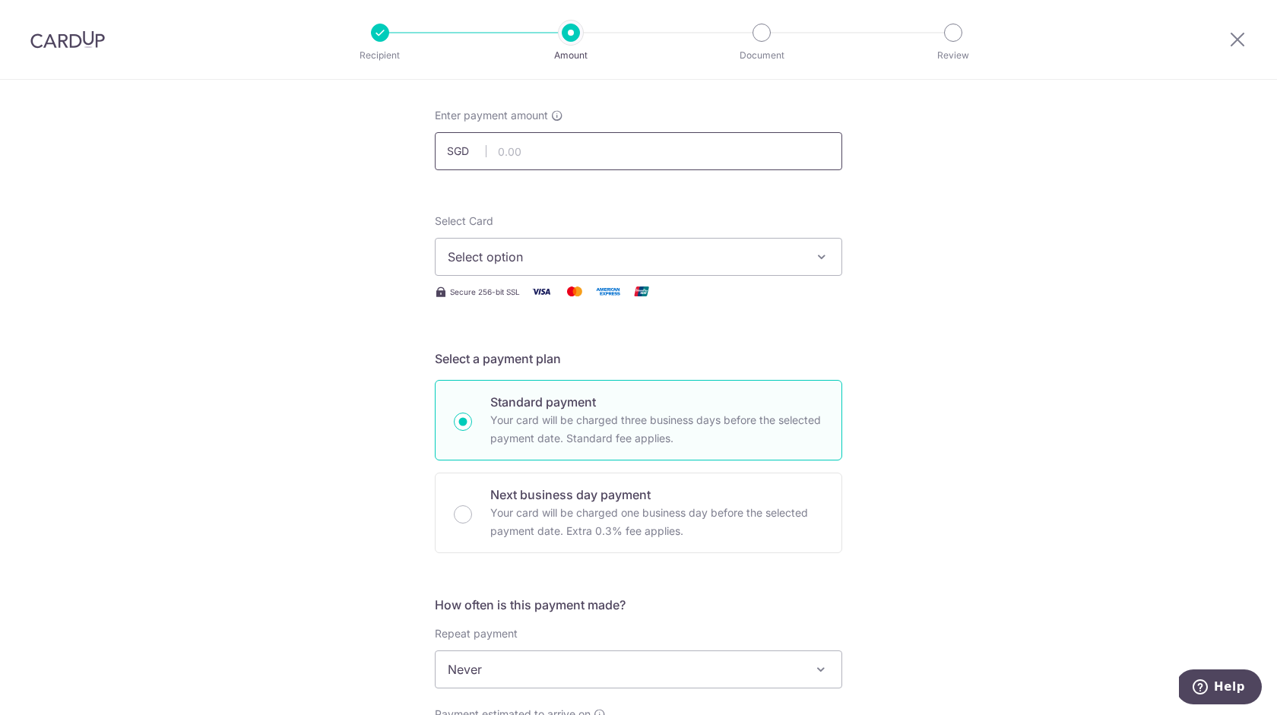
click at [701, 159] on input "text" at bounding box center [638, 151] width 407 height 38
click at [759, 248] on span "Select option" at bounding box center [625, 257] width 354 height 18
click at [1014, 296] on div "Tell us more about your payment Enter payment amount SGD Select Card Select opt…" at bounding box center [638, 695] width 1277 height 1375
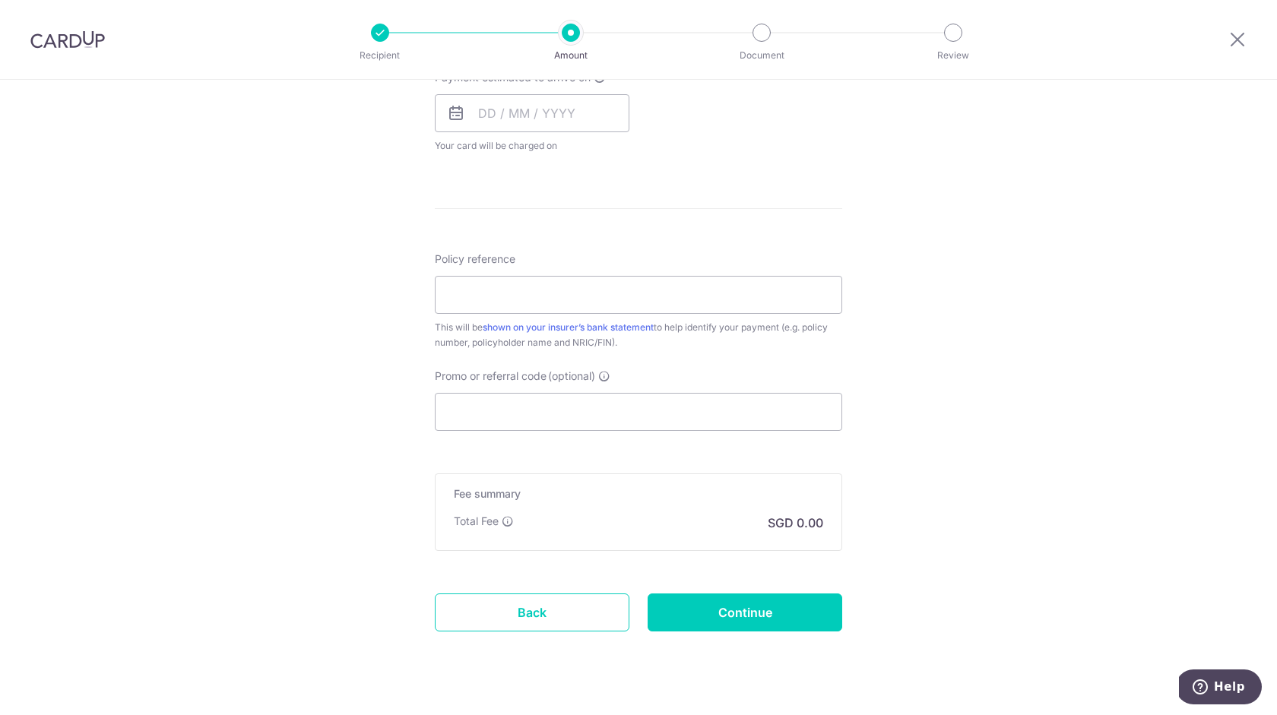
scroll to position [739, 0]
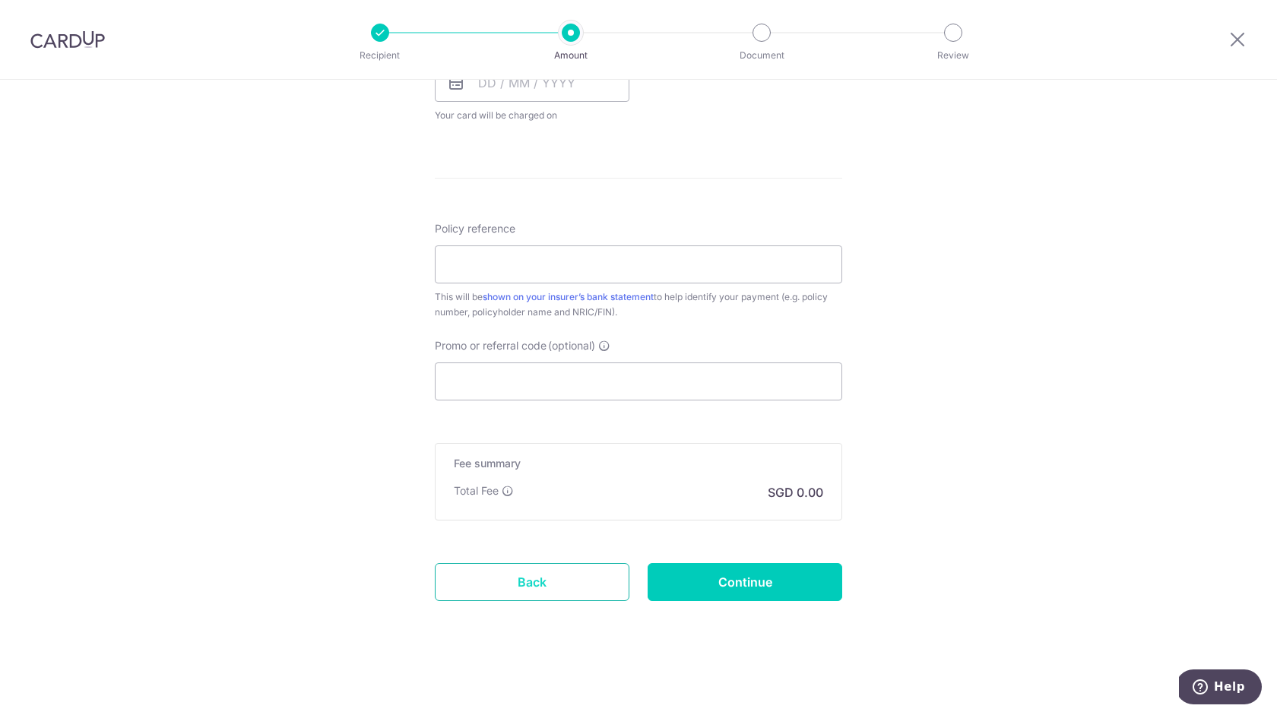
click at [489, 581] on link "Back" at bounding box center [532, 582] width 195 height 38
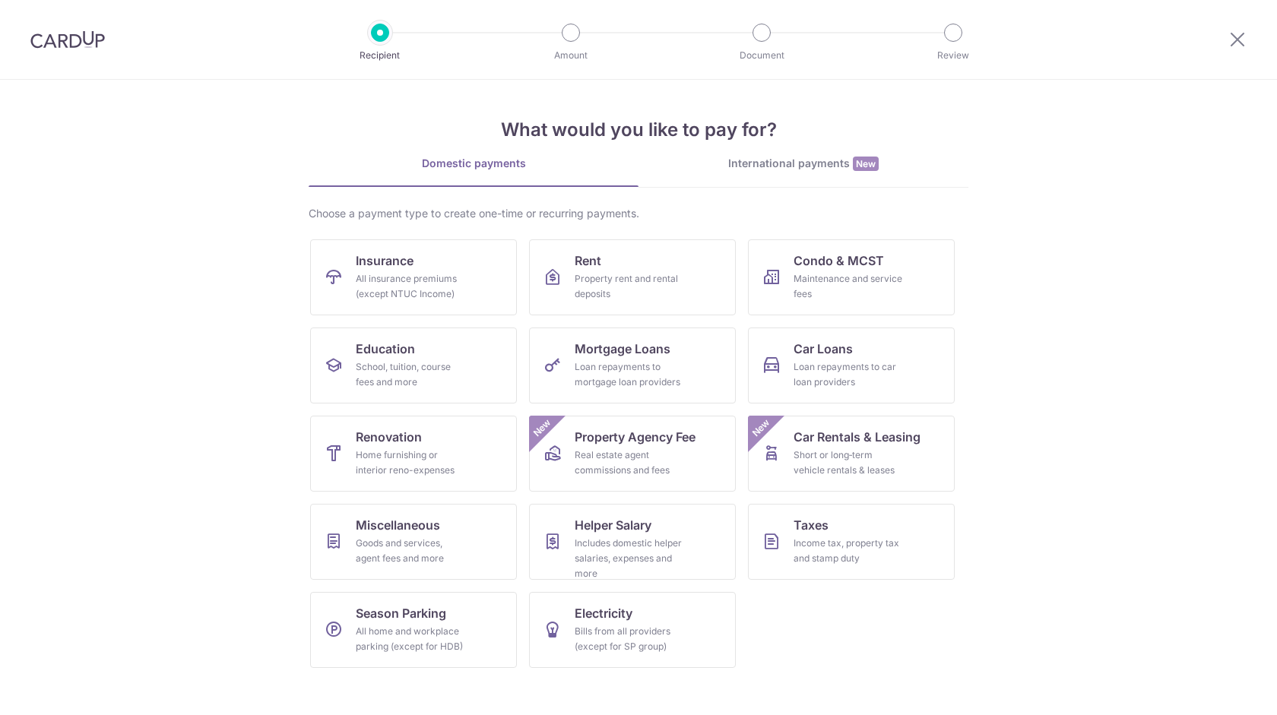
click at [66, 31] on img at bounding box center [67, 39] width 74 height 18
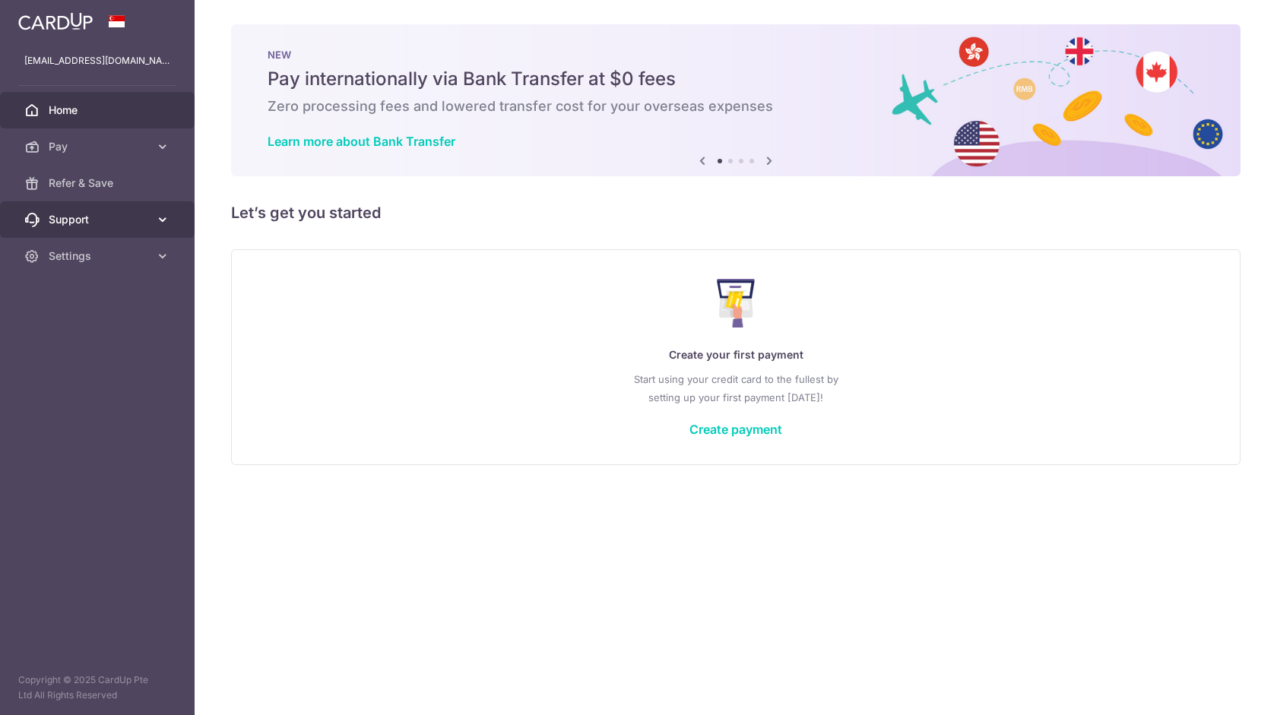
click at [87, 225] on span "Support" at bounding box center [99, 219] width 100 height 15
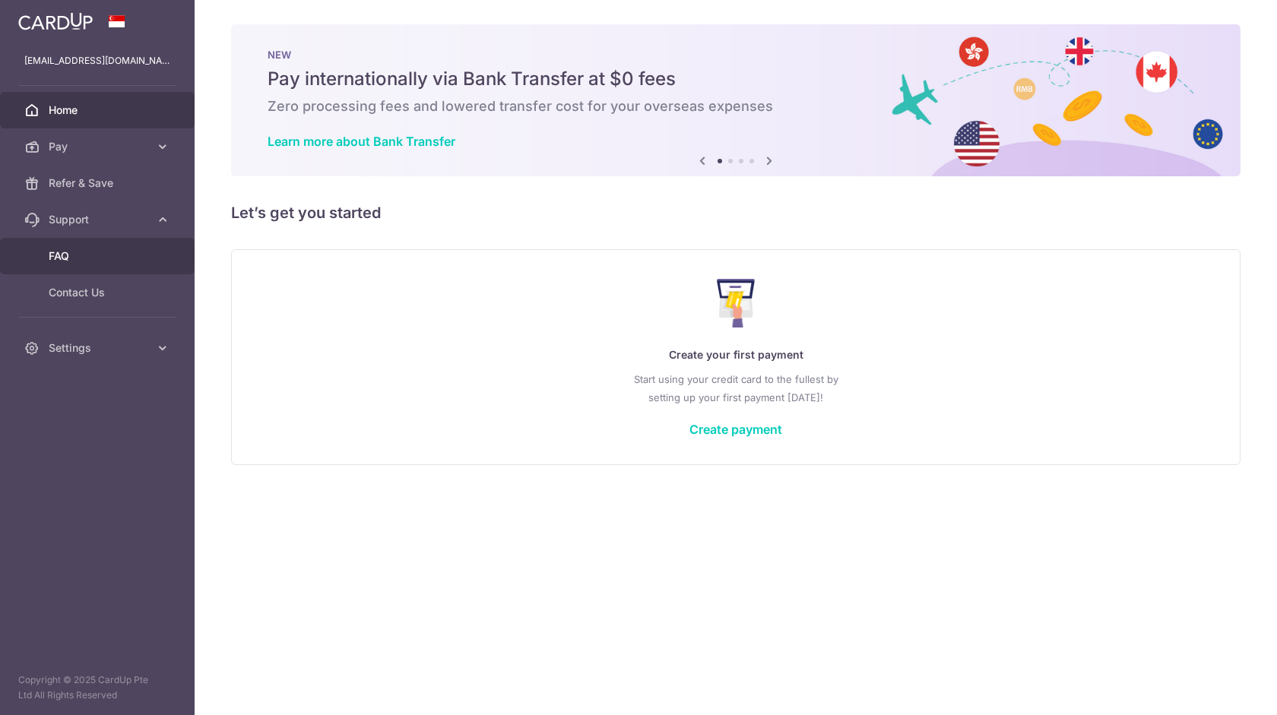
click at [78, 261] on span "FAQ" at bounding box center [99, 255] width 100 height 15
click at [666, 520] on div "× Pause Schedule Pause all future payments in this series Pause just this one p…" at bounding box center [736, 357] width 1082 height 715
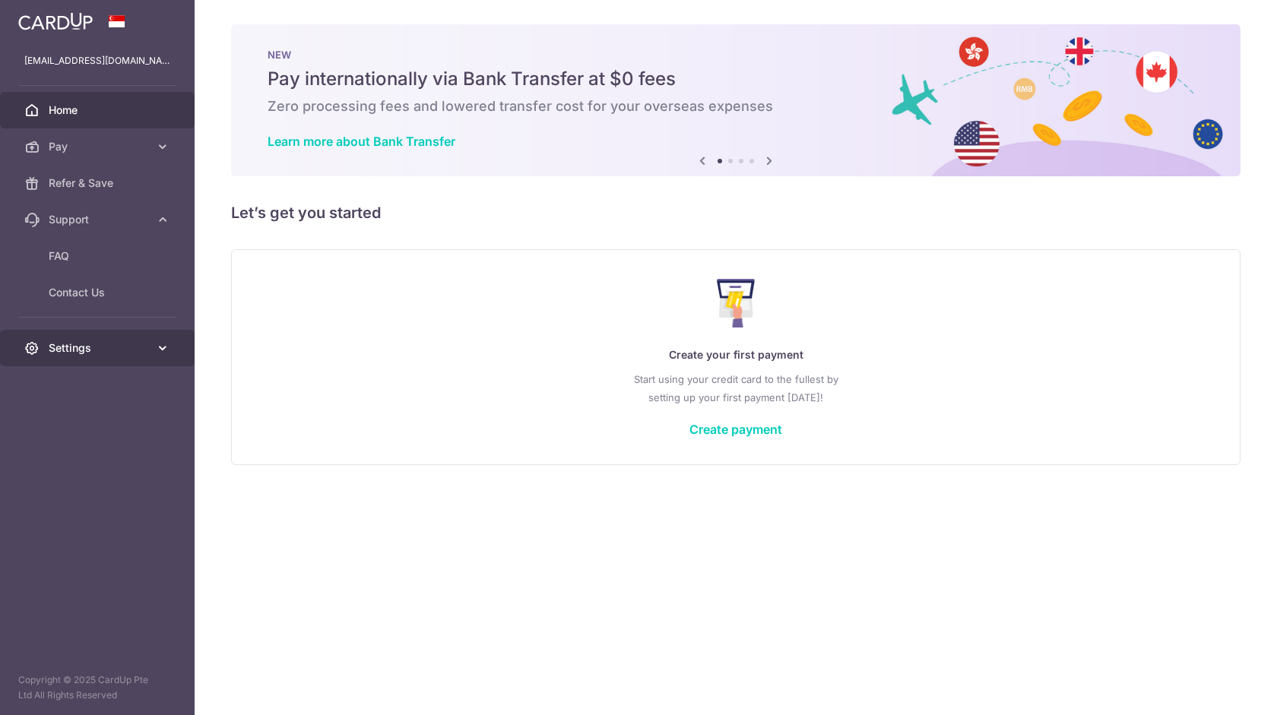
click at [118, 352] on span "Settings" at bounding box center [99, 347] width 100 height 15
click at [760, 428] on link "Create payment" at bounding box center [735, 429] width 93 height 15
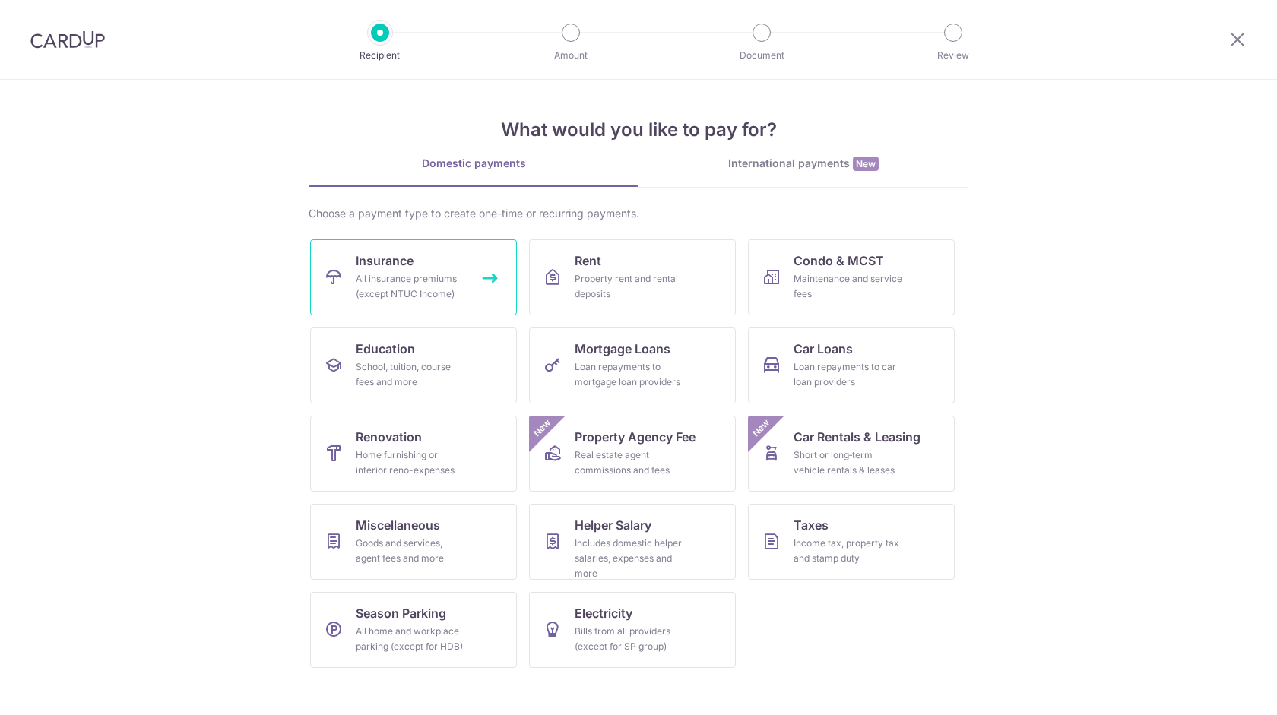
click at [405, 261] on span "Insurance" at bounding box center [385, 261] width 58 height 18
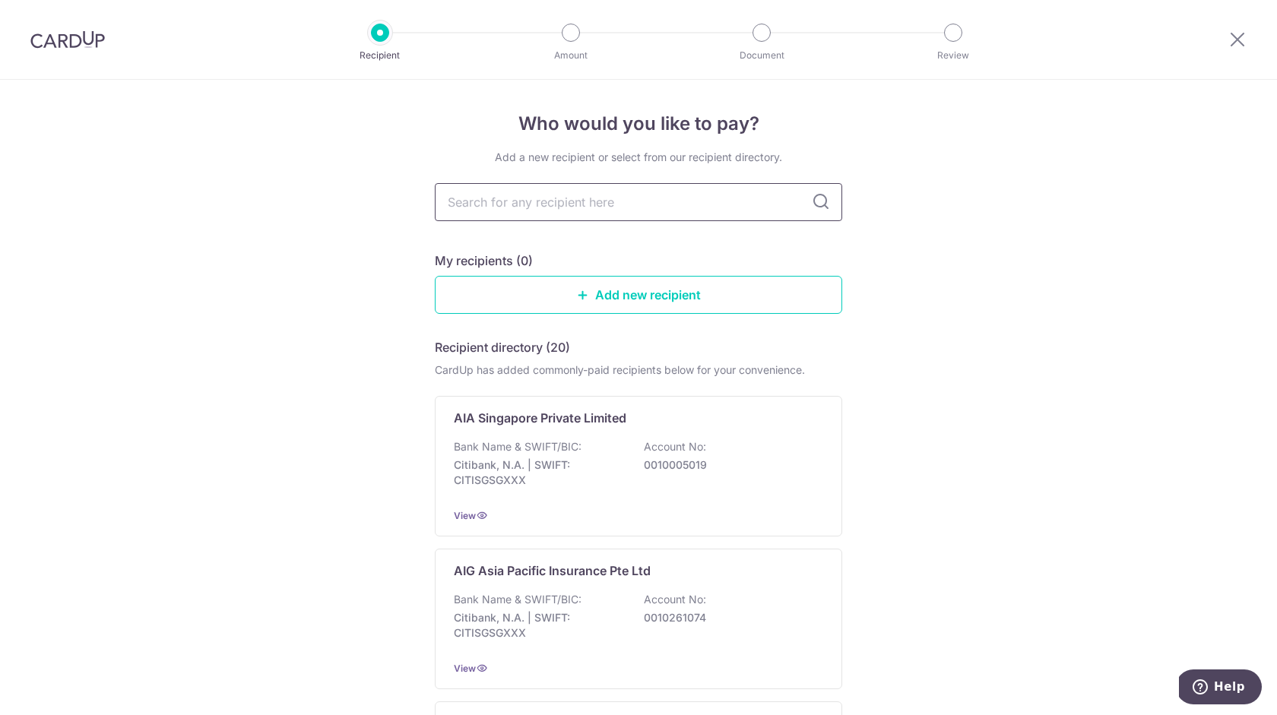
click at [538, 210] on input "text" at bounding box center [638, 202] width 407 height 38
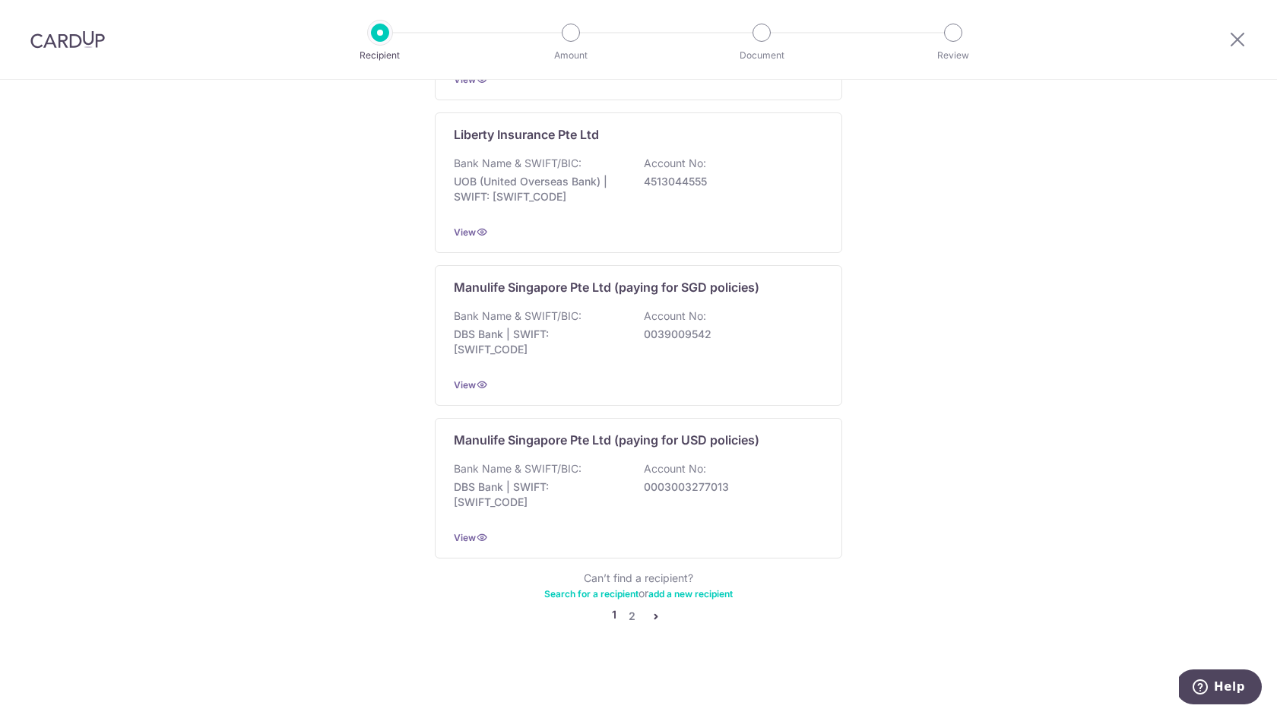
scroll to position [1442, 0]
click at [627, 617] on link "2" at bounding box center [631, 616] width 18 height 18
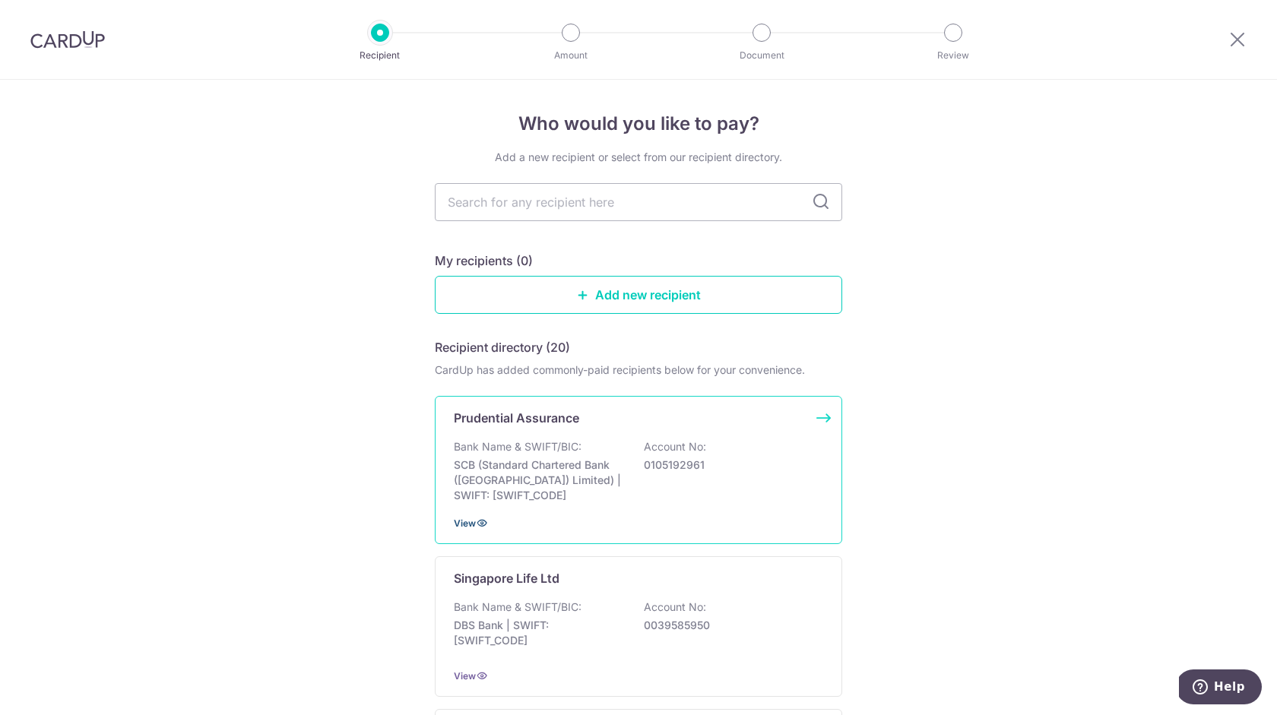
click at [480, 529] on icon at bounding box center [482, 523] width 12 height 12
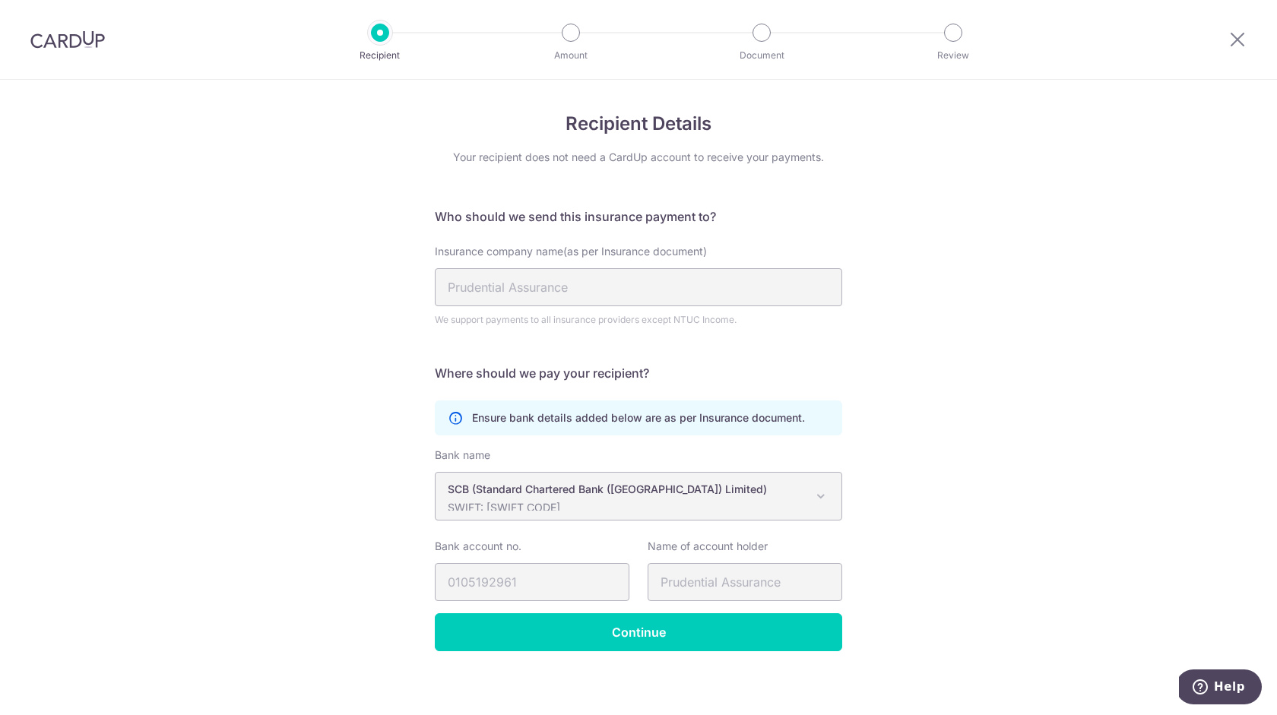
scroll to position [8, 0]
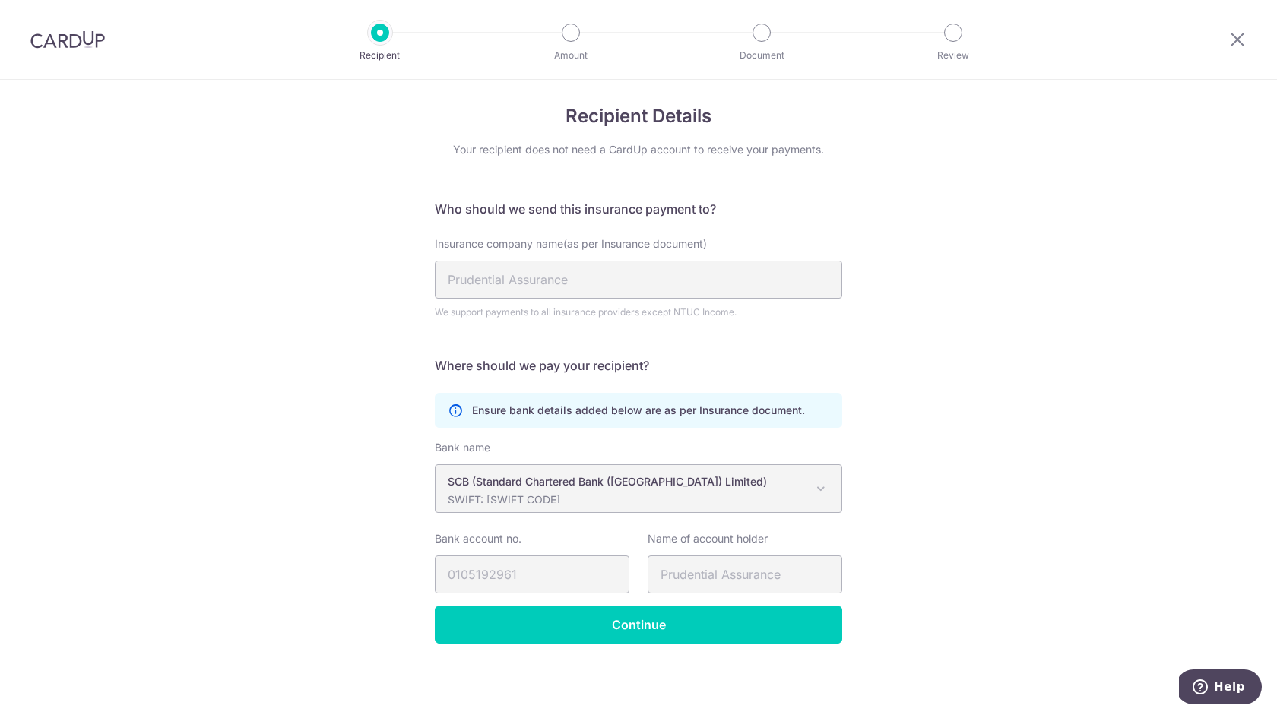
click at [653, 487] on p "SCB (Standard Chartered Bank ([GEOGRAPHIC_DATA]) Limited)" at bounding box center [626, 481] width 357 height 15
click at [1042, 458] on div "Recipient Details Your recipient does not need a CardUp account to receive your…" at bounding box center [638, 393] width 1277 height 643
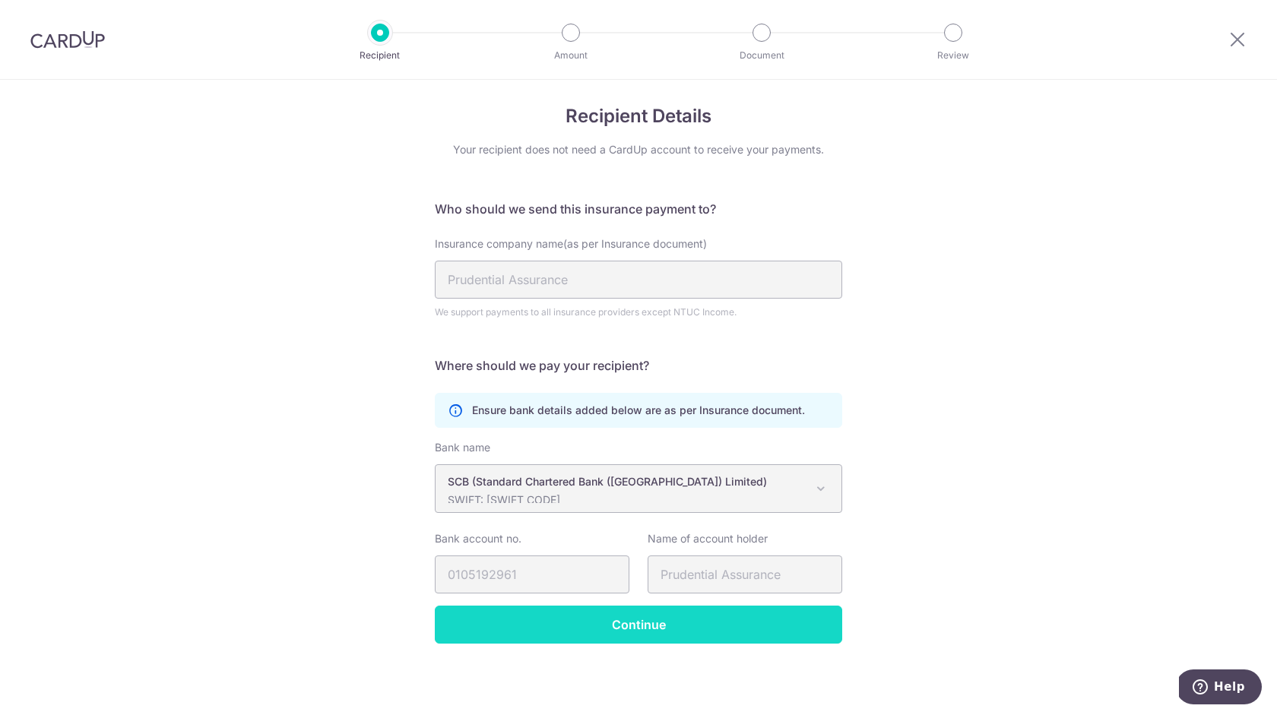
click at [547, 623] on input "Continue" at bounding box center [638, 625] width 407 height 38
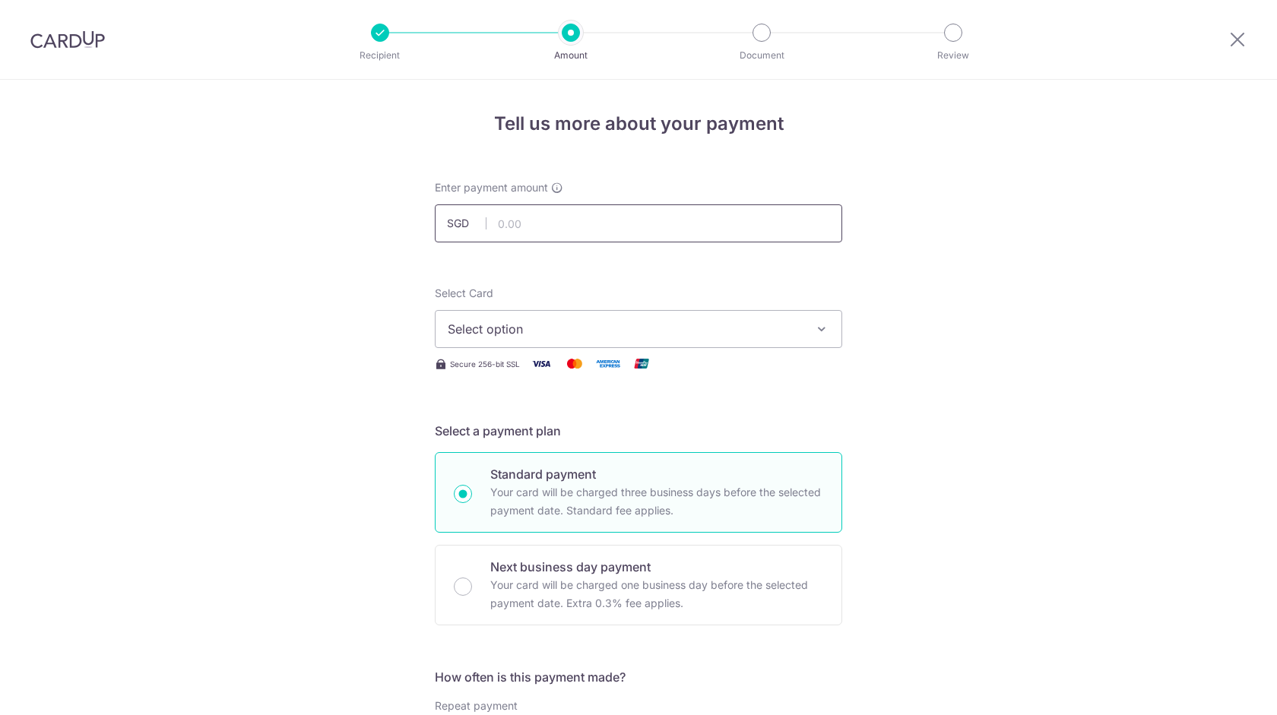
click at [561, 223] on input "text" at bounding box center [638, 223] width 407 height 38
paste input "567.90"
type input "567.90"
click at [529, 324] on span "Select option" at bounding box center [625, 329] width 354 height 18
click at [527, 369] on span "Add credit card" at bounding box center [652, 371] width 354 height 15
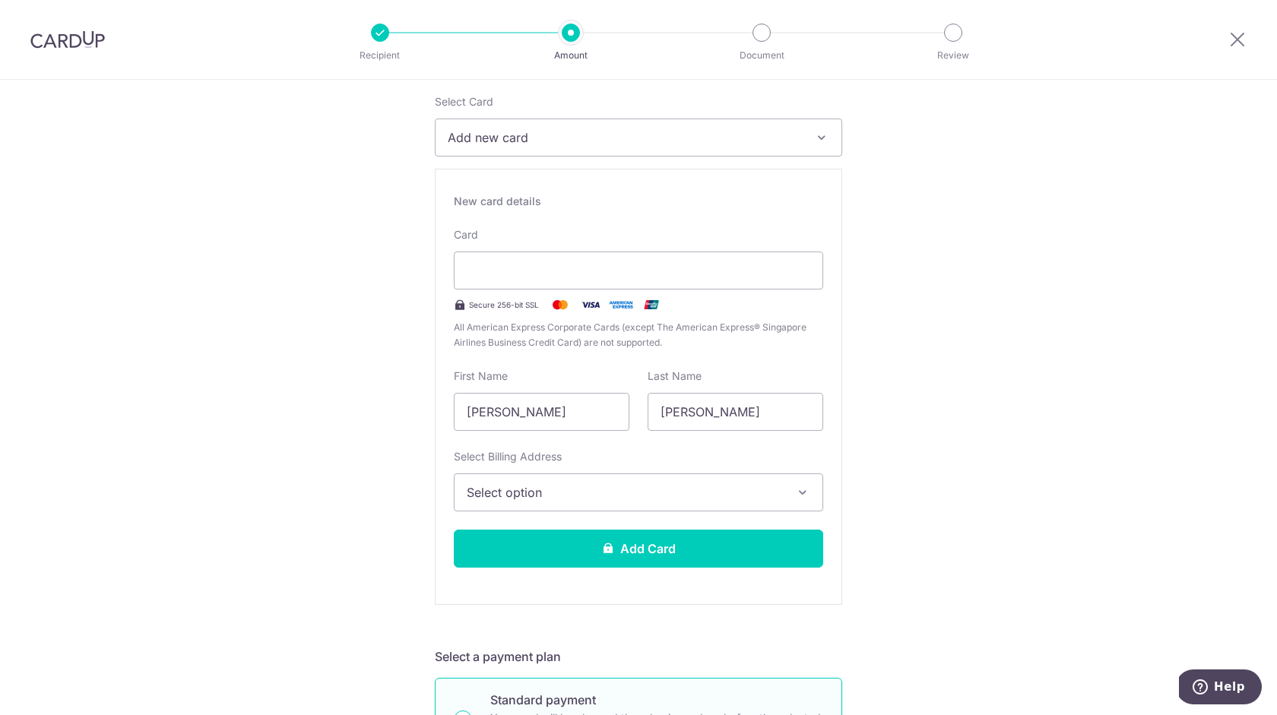
scroll to position [192, 0]
click at [600, 407] on input "[PERSON_NAME]" at bounding box center [542, 411] width 176 height 38
type input "[PERSON_NAME]"
type input "Chua"
click at [560, 485] on span "Select option" at bounding box center [625, 491] width 316 height 18
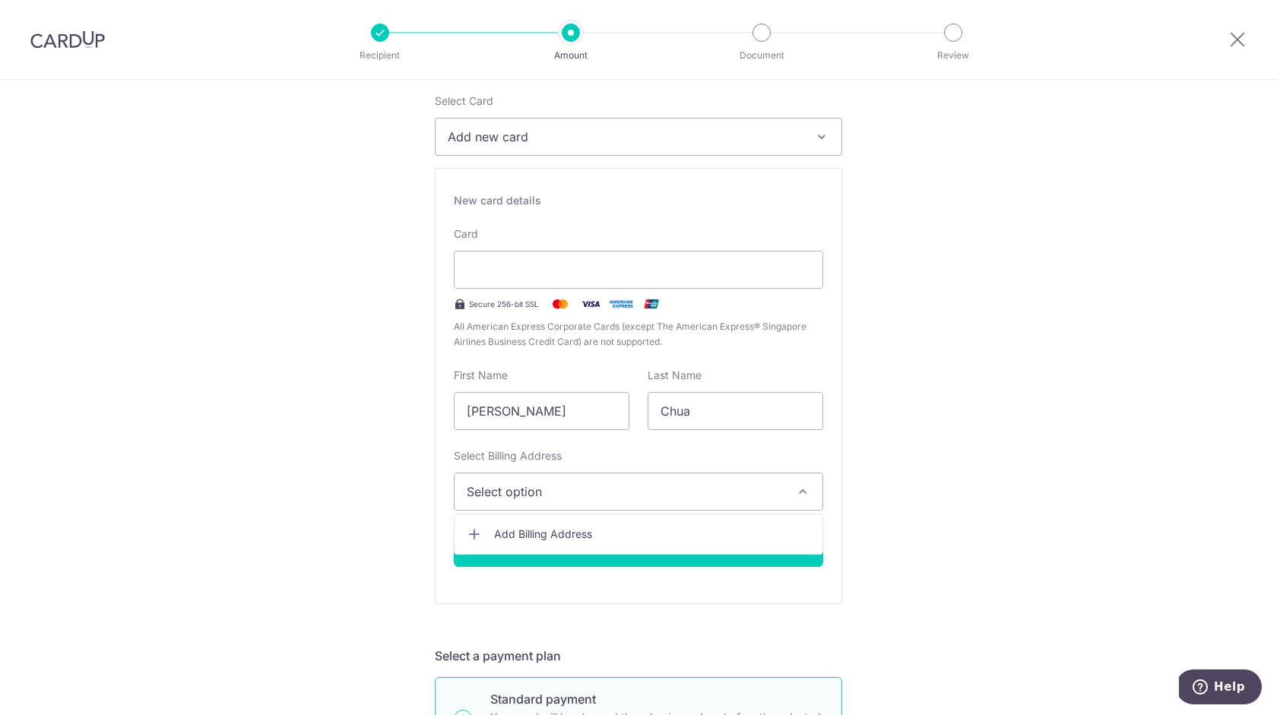
scroll to position [197, 0]
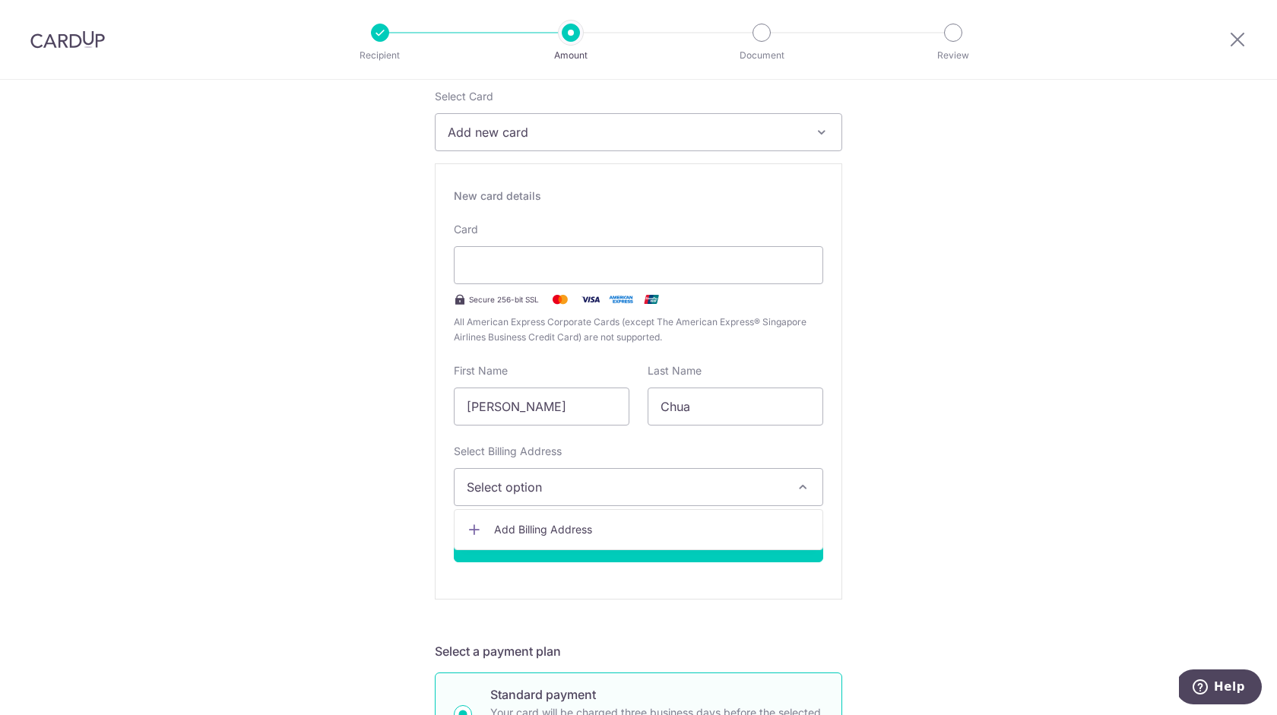
click at [554, 525] on span "Add Billing Address" at bounding box center [652, 529] width 316 height 15
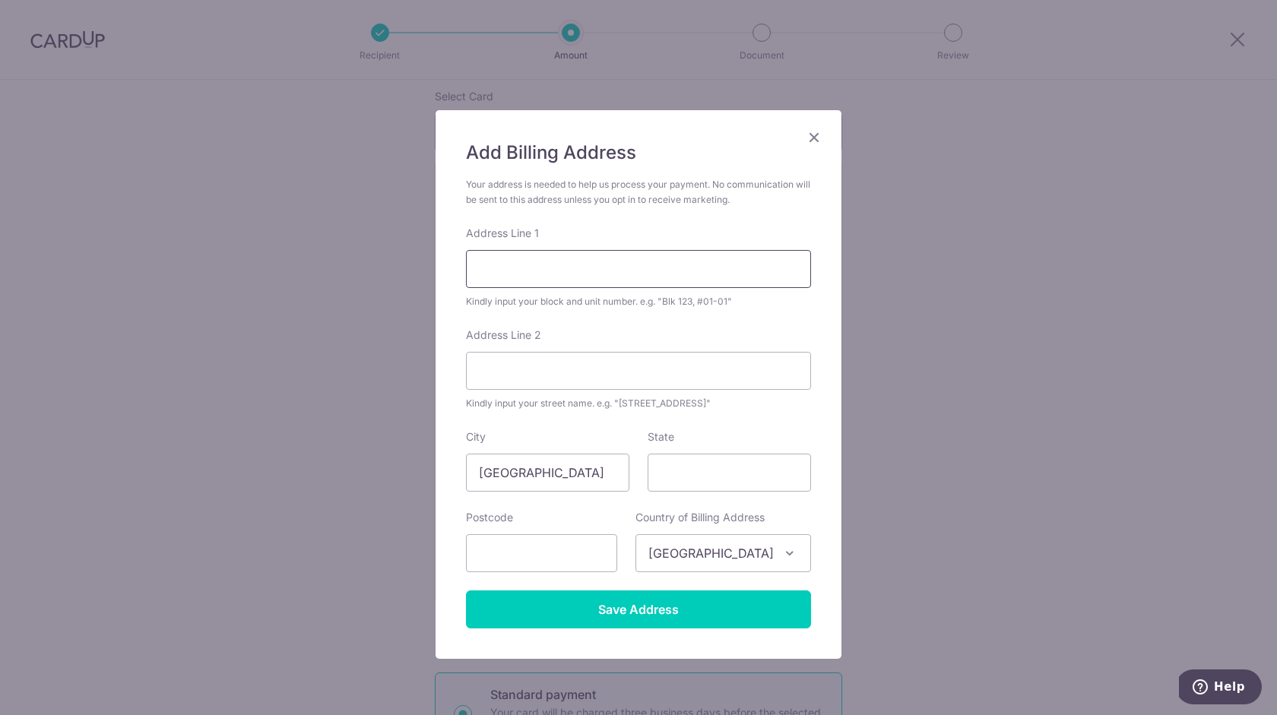
click at [581, 272] on input "Address Line 1" at bounding box center [638, 269] width 345 height 38
type input "Blk 113 Woodlands St 13"
type input "#09-116"
click at [723, 470] on input "State" at bounding box center [728, 473] width 163 height 38
type input "s"
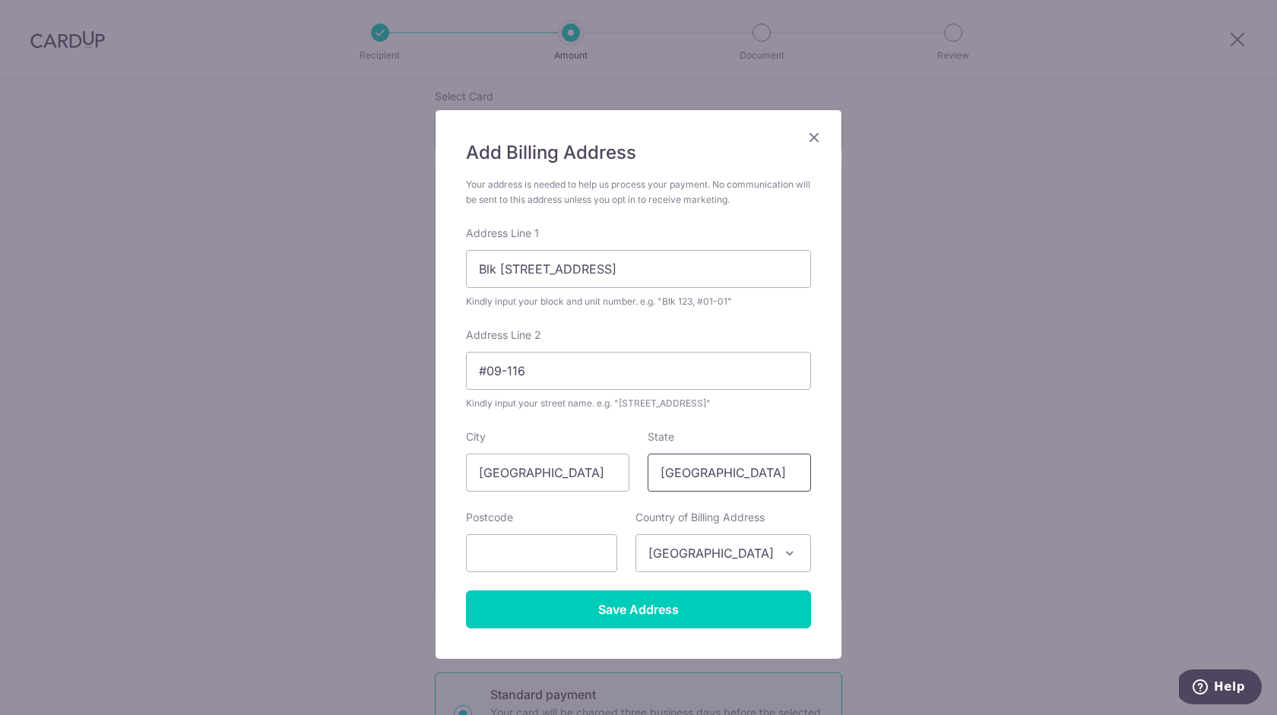
type input "[GEOGRAPHIC_DATA]"
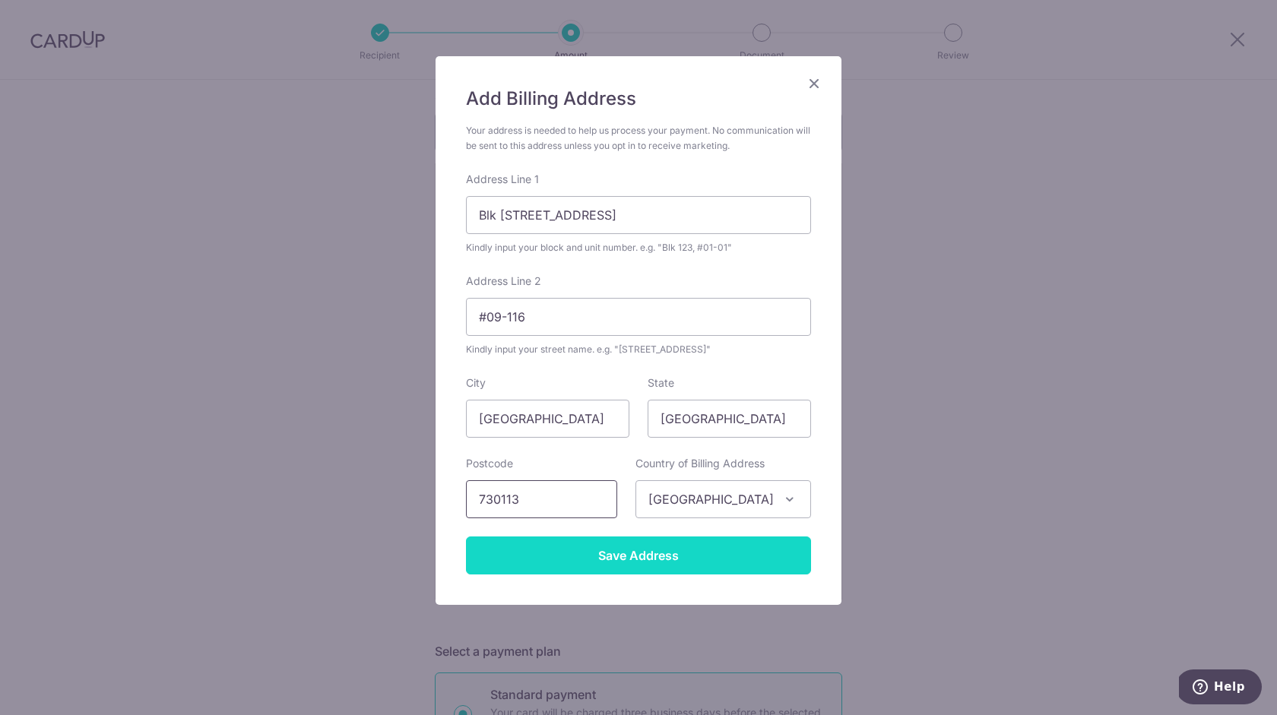
type input "730113"
click at [686, 559] on input "Save Address" at bounding box center [638, 555] width 345 height 38
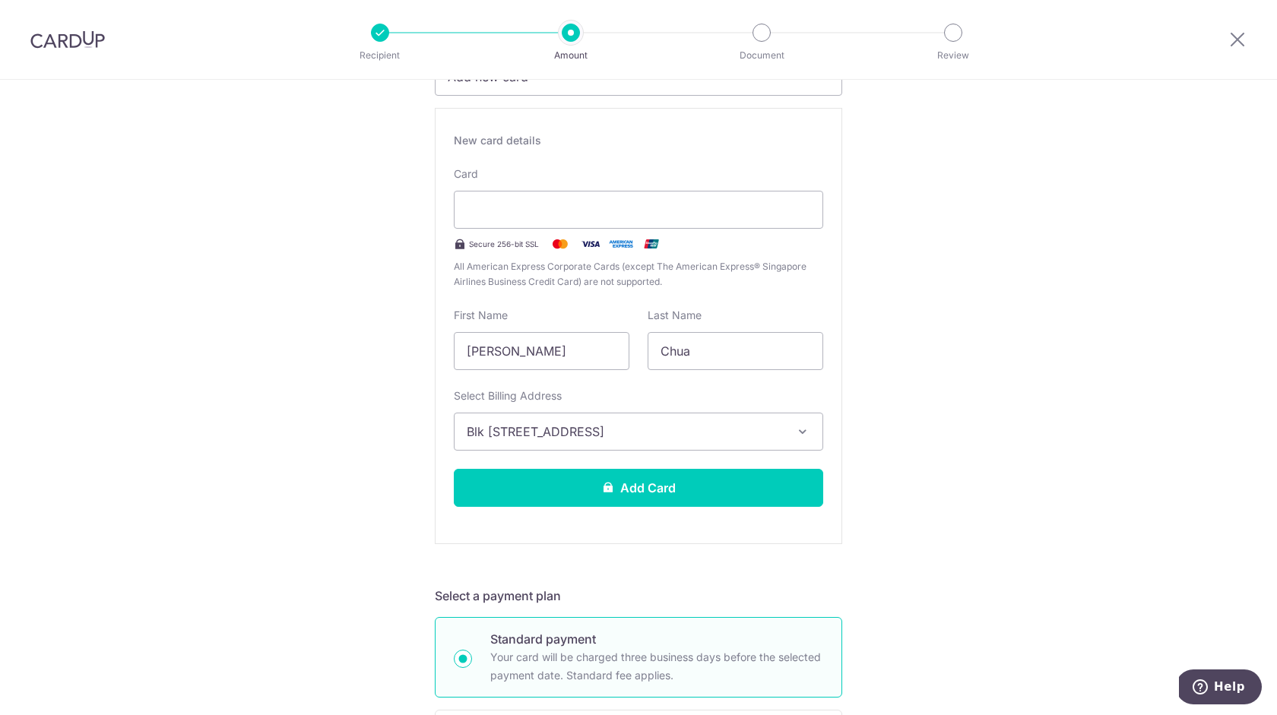
scroll to position [253, 0]
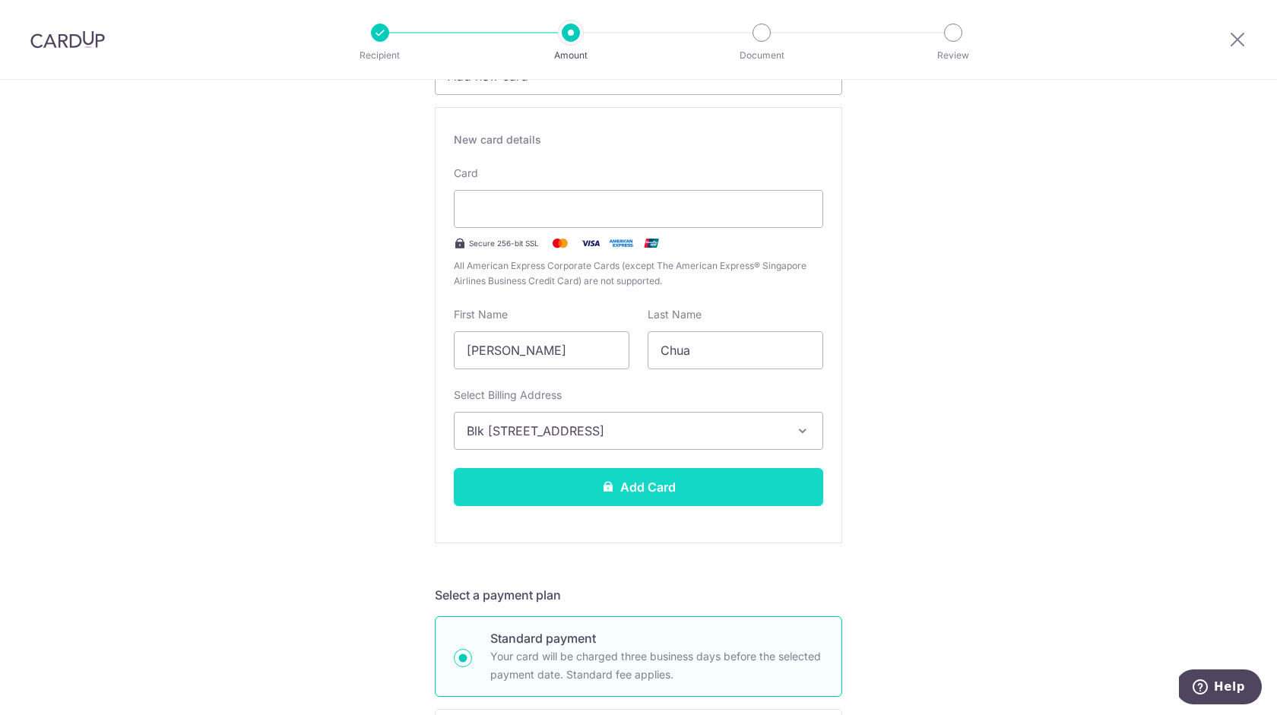
click at [741, 492] on button "Add Card" at bounding box center [638, 487] width 369 height 38
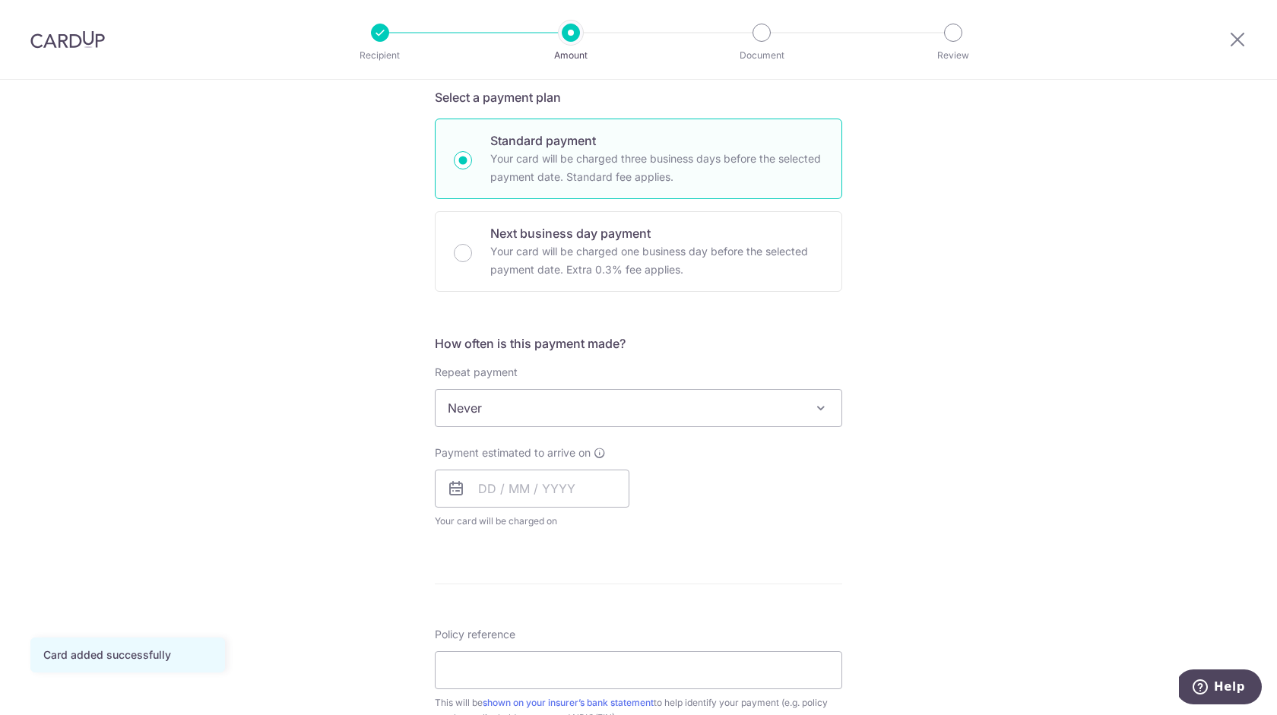
scroll to position [383, 0]
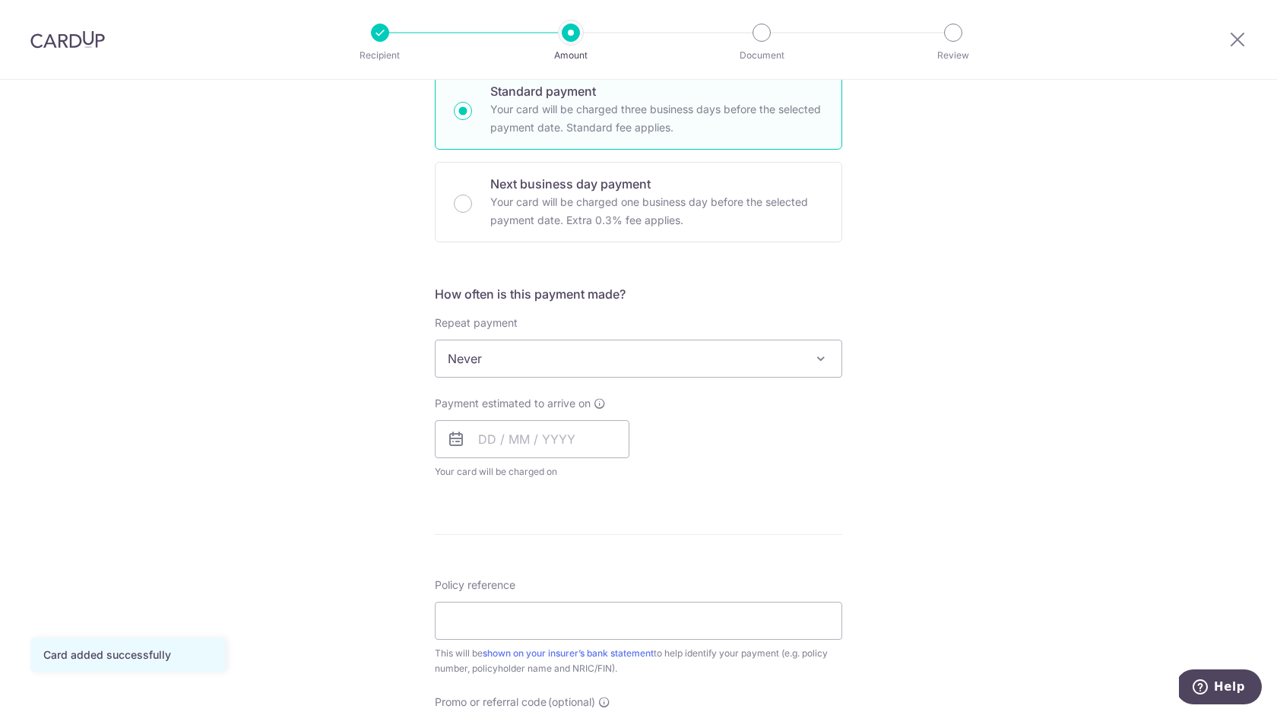
click at [497, 356] on span "Never" at bounding box center [638, 358] width 406 height 36
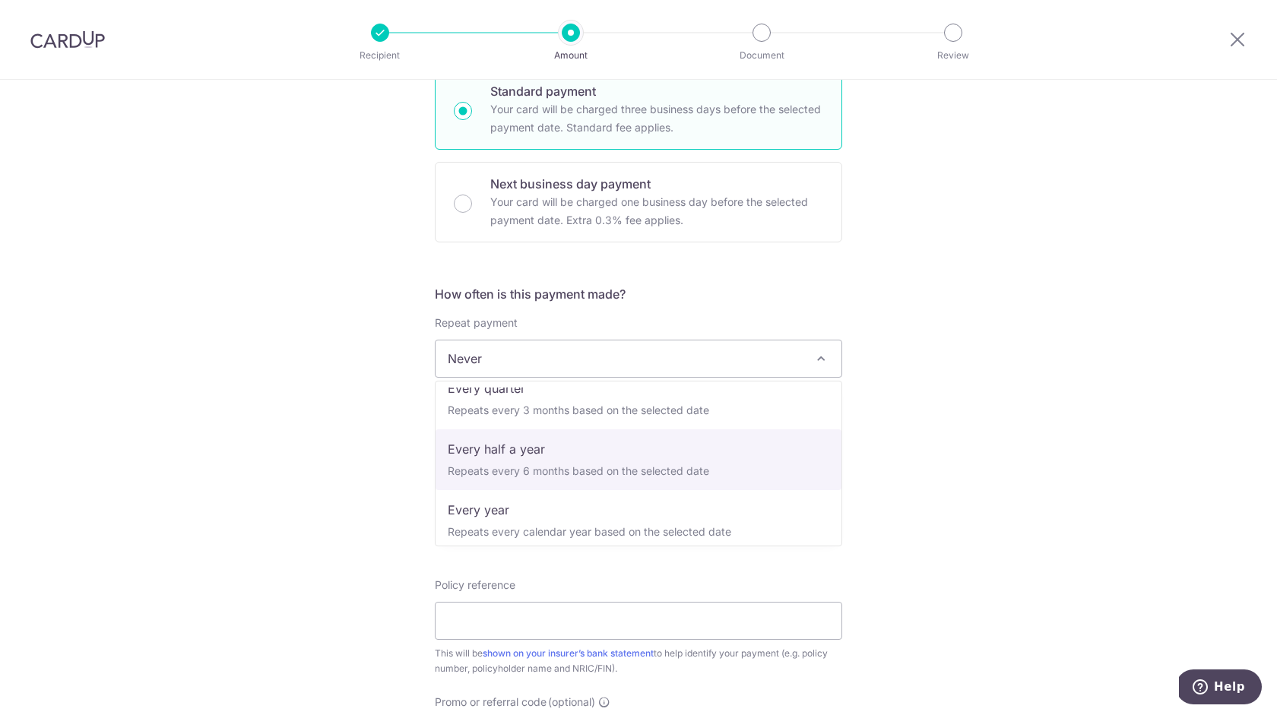
scroll to position [0, 0]
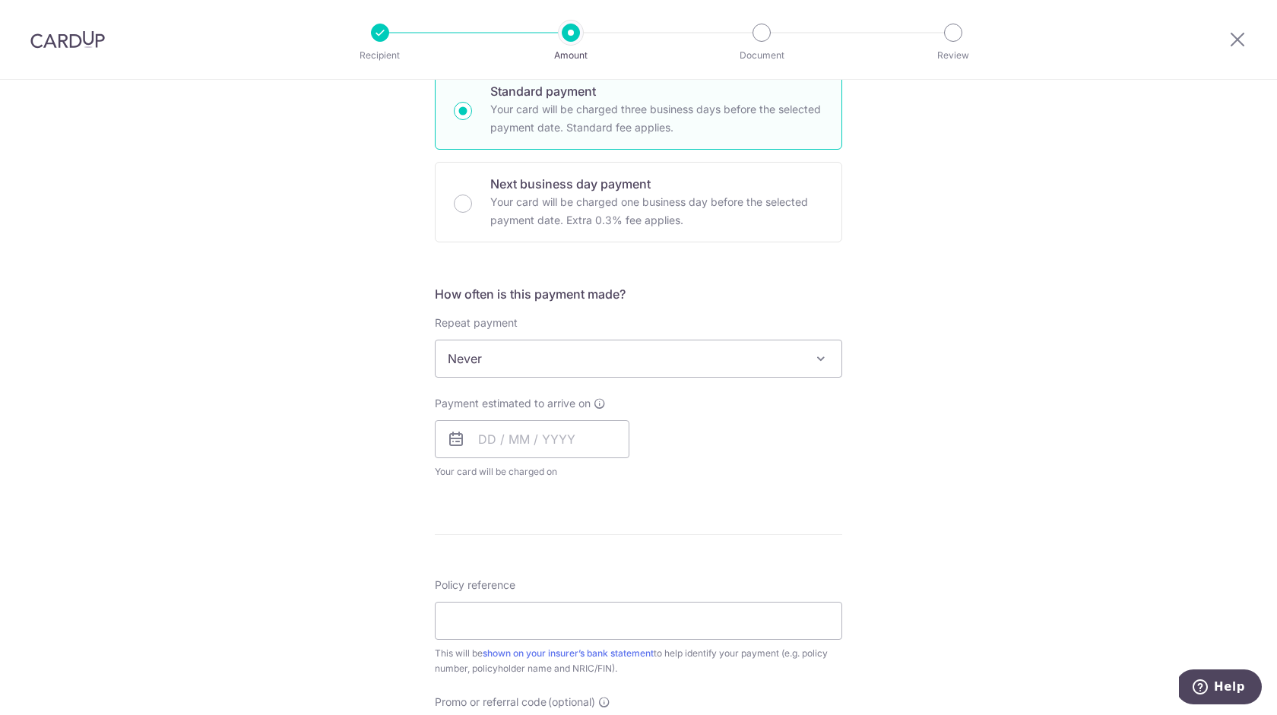
click at [387, 417] on div "Tell us more about your payment Enter payment amount SGD 567.90 567.90 Card add…" at bounding box center [638, 384] width 1277 height 1375
click at [558, 431] on input "text" at bounding box center [532, 439] width 195 height 38
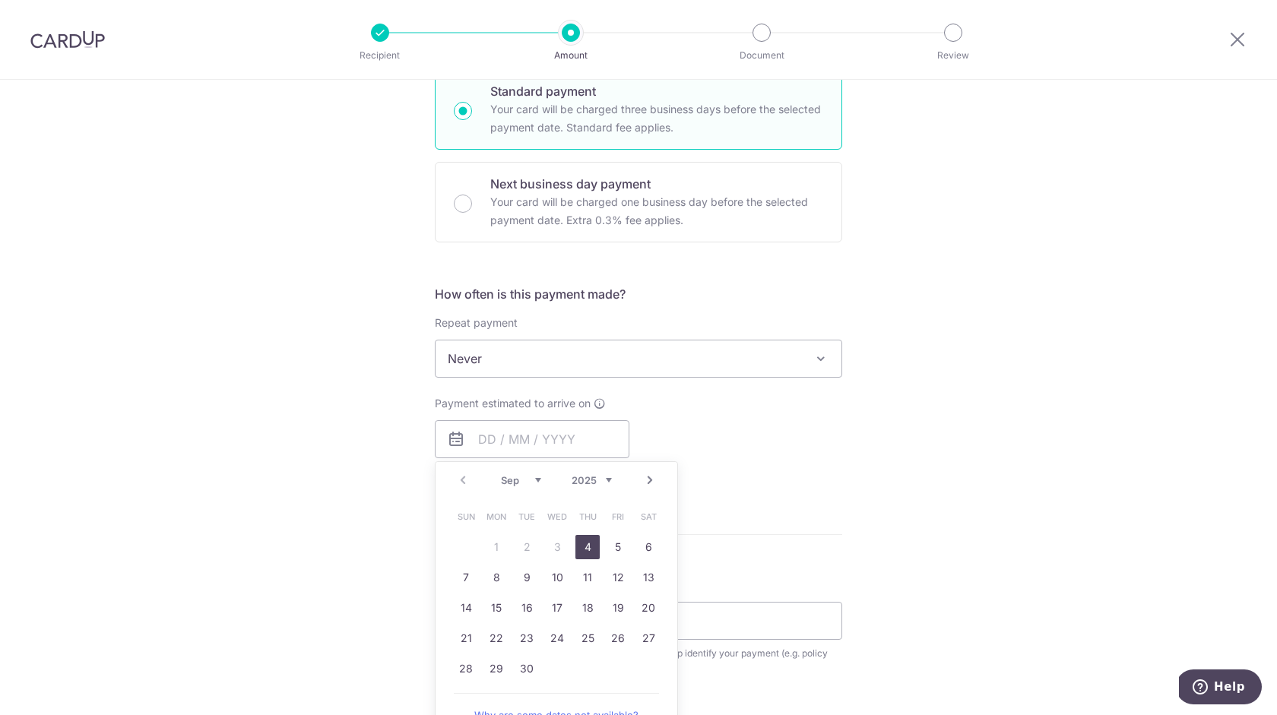
click at [588, 545] on link "4" at bounding box center [587, 547] width 24 height 24
type input "[DATE]"
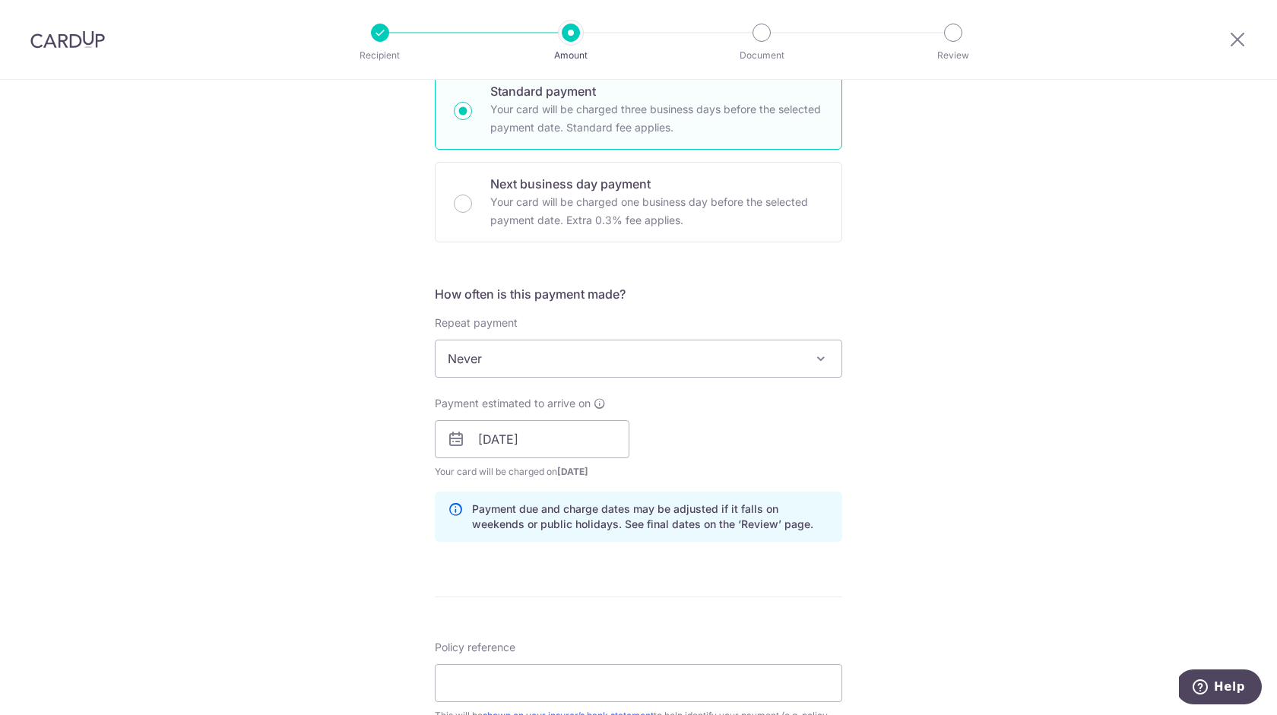
click at [789, 435] on div "Payment estimated to arrive on [DATE] Prev Next Sep Oct Nov [DATE] 2026 2027 20…" at bounding box center [639, 438] width 426 height 84
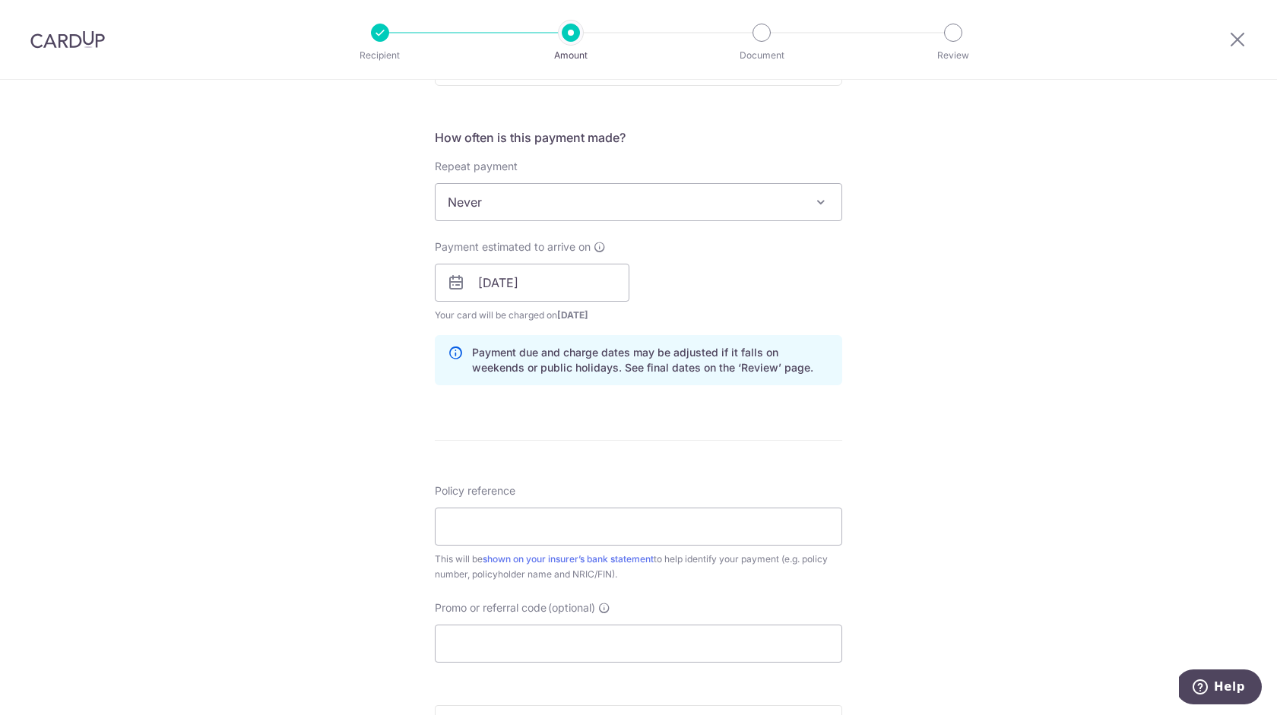
scroll to position [541, 0]
click at [505, 527] on input "Policy reference" at bounding box center [638, 525] width 407 height 38
paste input "75207424"
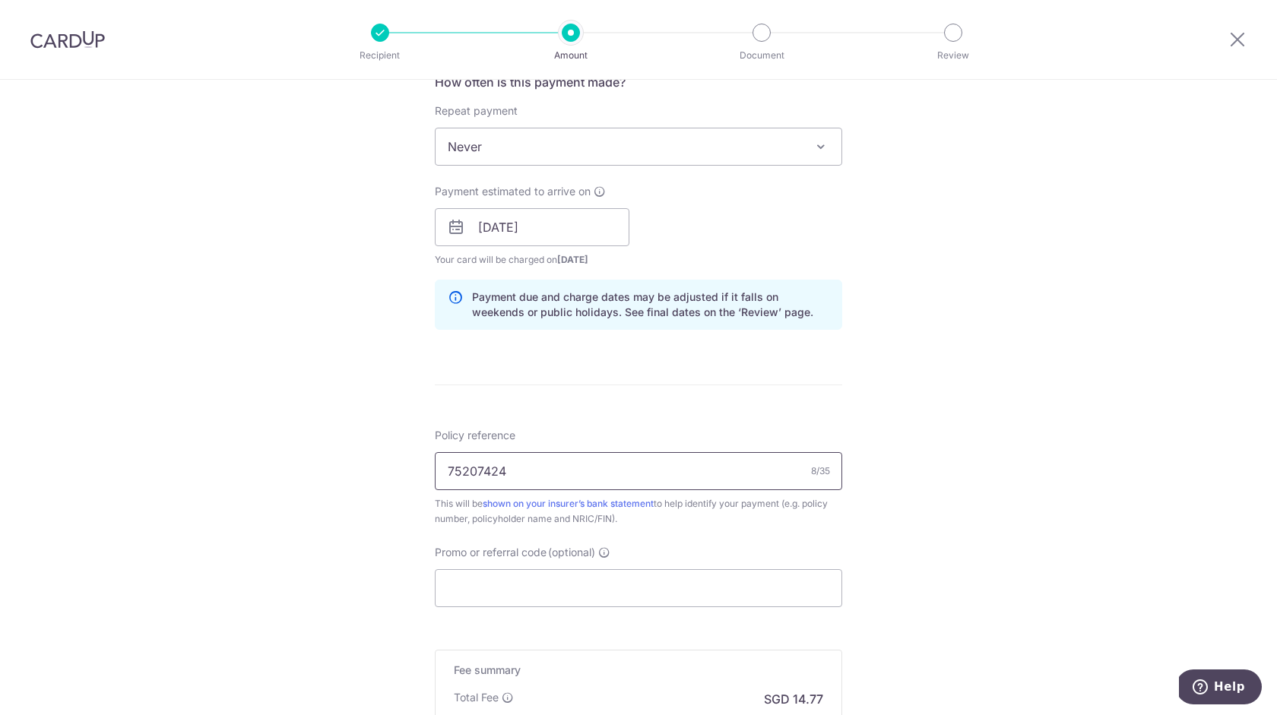
scroll to position [596, 0]
type input "75207424"
click at [734, 577] on input "Promo or referral code (optional)" at bounding box center [638, 587] width 407 height 38
click at [1052, 526] on div "Tell us more about your payment Enter payment amount SGD 567.90 567.90 Card add…" at bounding box center [638, 201] width 1277 height 1437
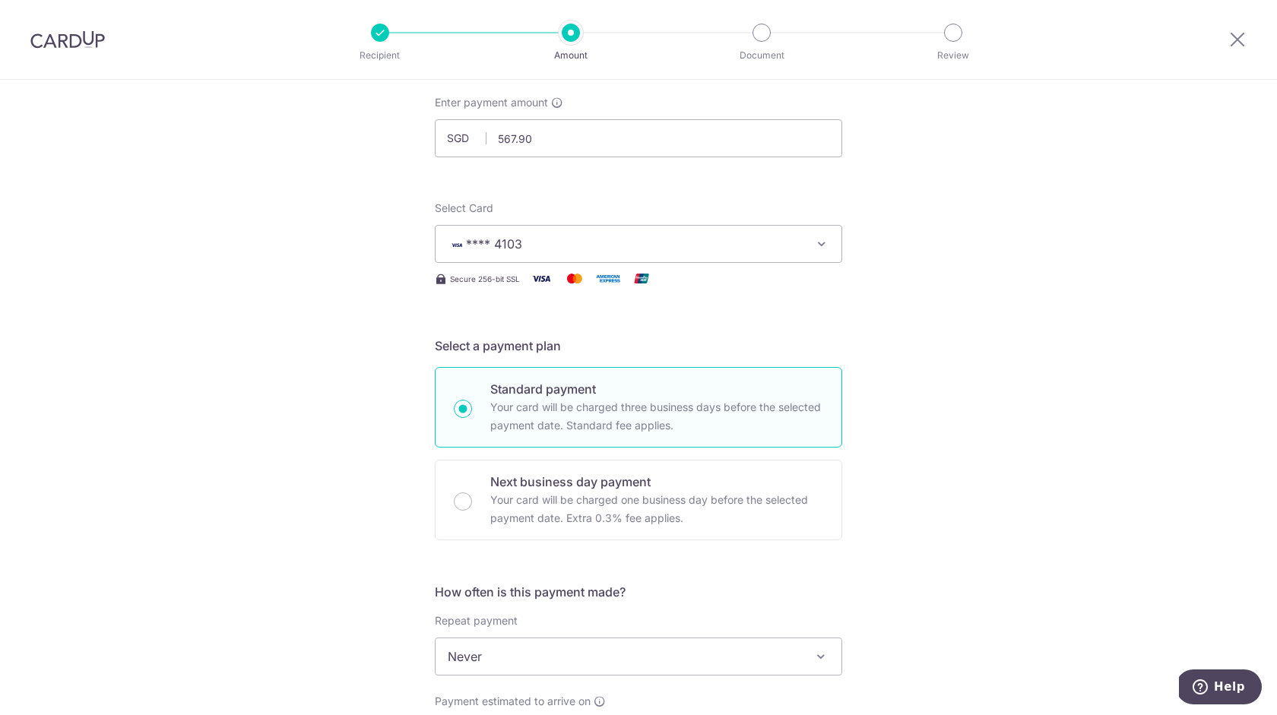
scroll to position [0, 0]
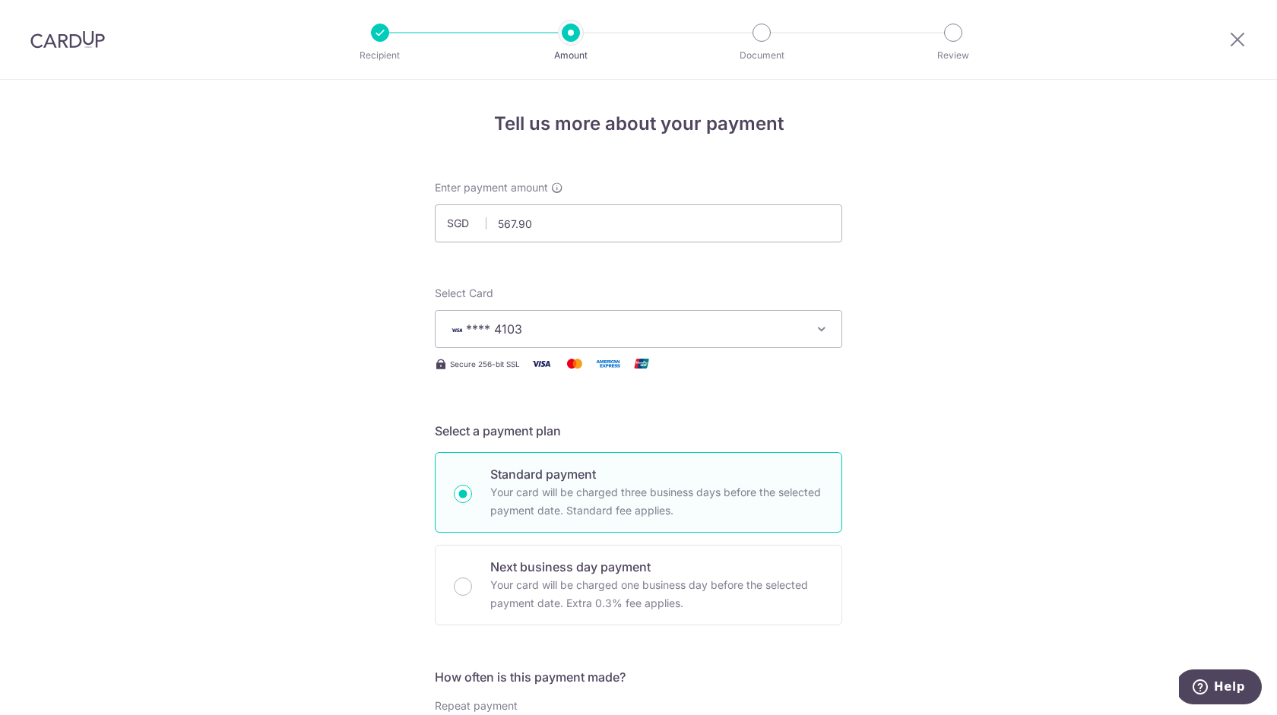
click at [61, 49] on div at bounding box center [67, 39] width 135 height 79
click at [63, 35] on img at bounding box center [67, 39] width 74 height 18
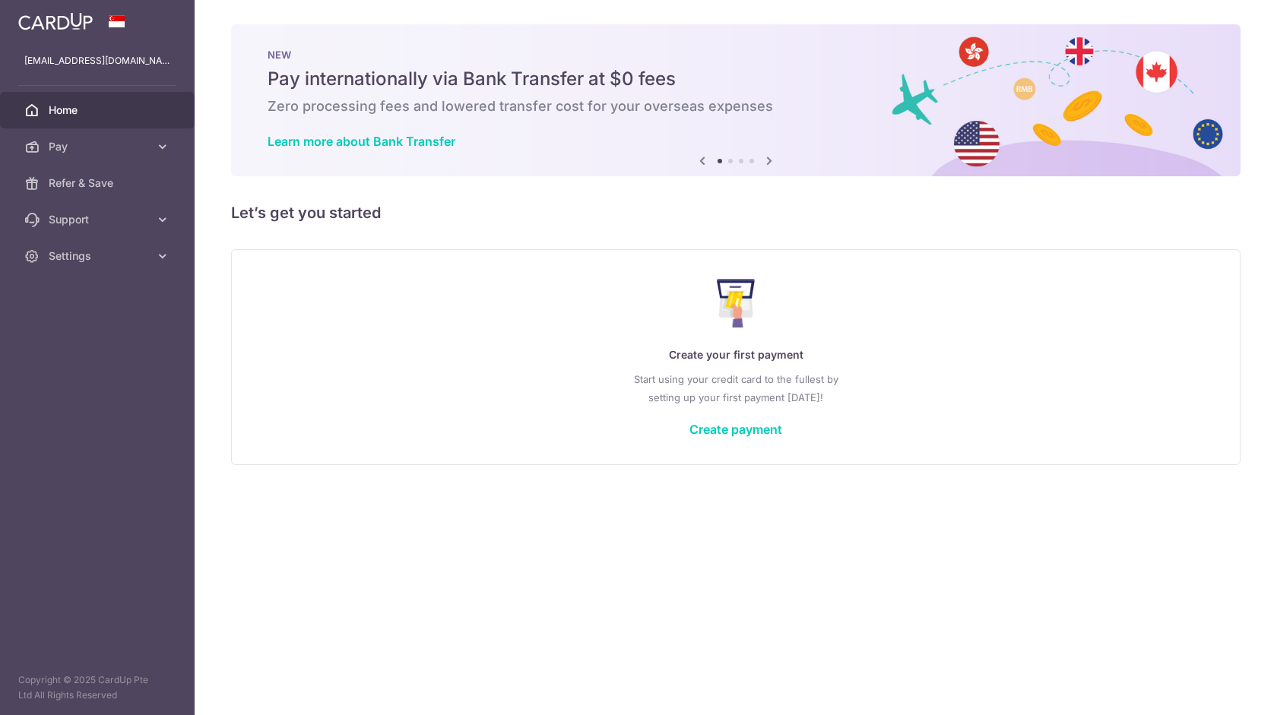
click at [358, 530] on div "× Pause Schedule Pause all future payments in this series Pause just this one p…" at bounding box center [736, 357] width 1082 height 715
